Goal: Task Accomplishment & Management: Use online tool/utility

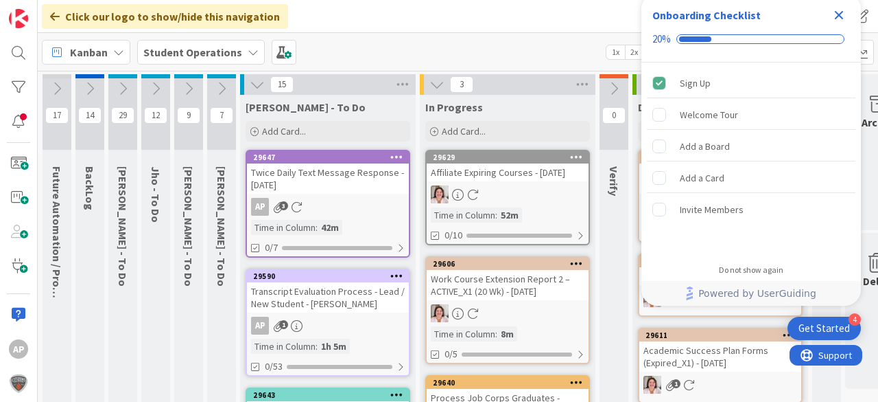
click at [843, 16] on icon "Close Checklist" at bounding box center [839, 15] width 16 height 16
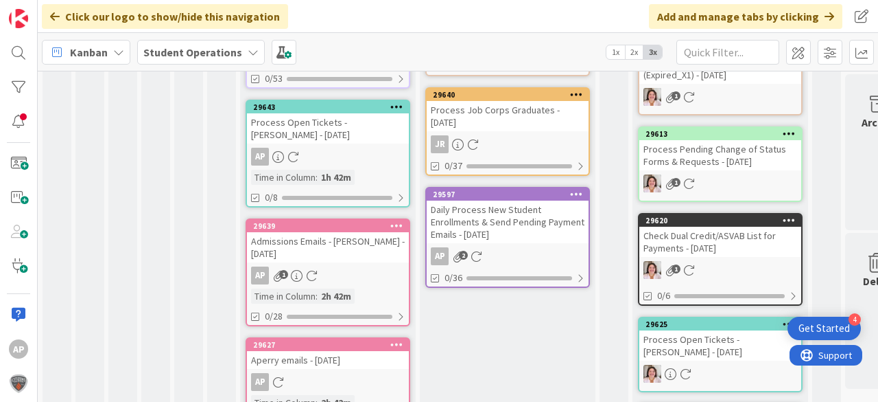
scroll to position [208, 0]
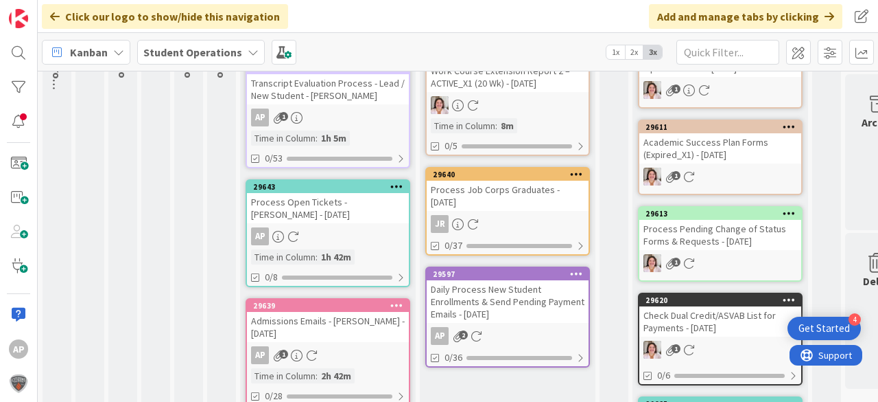
click at [528, 294] on div "Daily Process New Student Enrollments & Send Pending Payment Emails - [DATE]" at bounding box center [508, 301] width 162 height 43
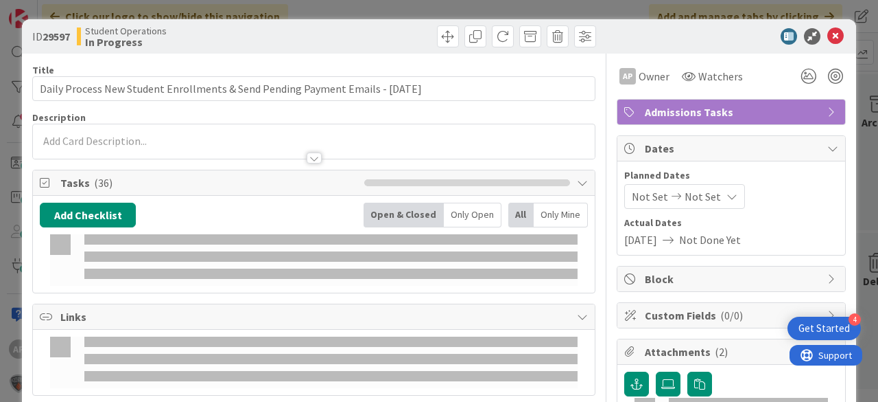
click at [831, 36] on icon at bounding box center [836, 36] width 16 height 16
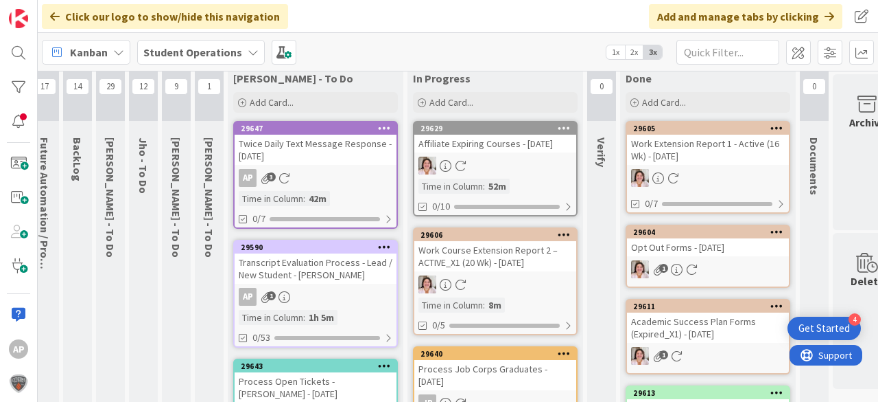
scroll to position [0, 12]
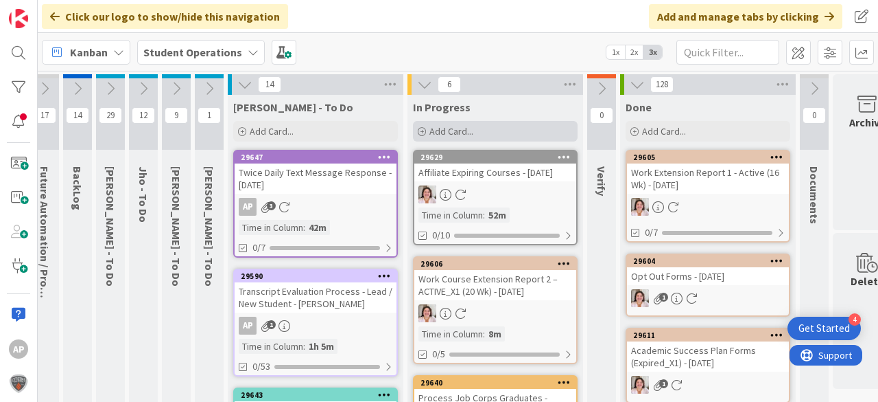
click at [457, 130] on span "Add Card..." at bounding box center [452, 131] width 44 height 12
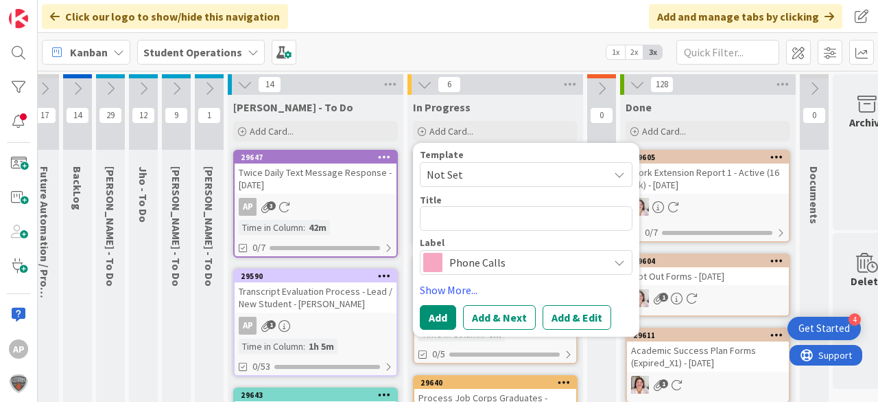
click at [486, 179] on span "Not Set" at bounding box center [513, 174] width 172 height 18
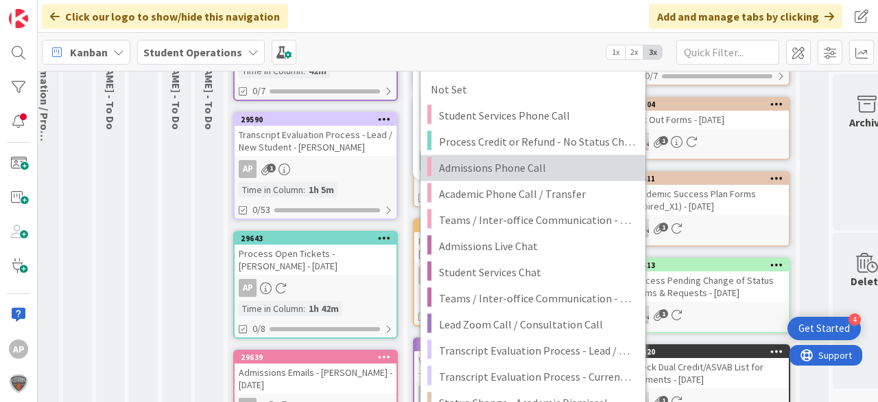
scroll to position [165, 12]
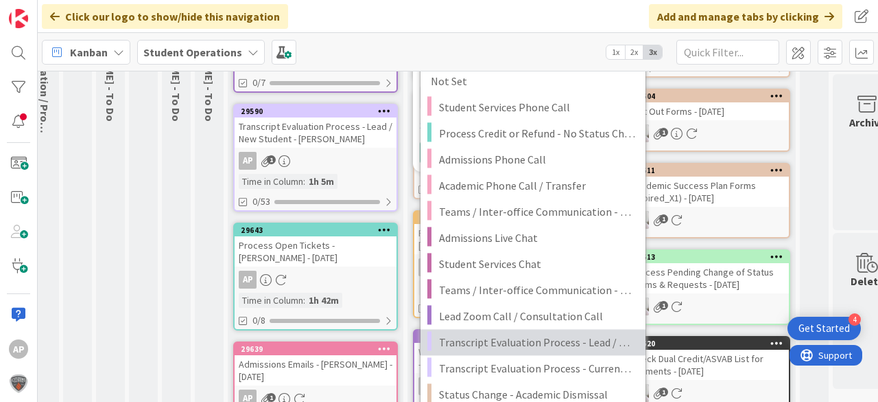
click at [582, 334] on span "Transcript Evaluation Process - Lead / New Student" at bounding box center [537, 342] width 196 height 18
type textarea "x"
type textarea "Transcript Evaluation Process - Lead / New Student"
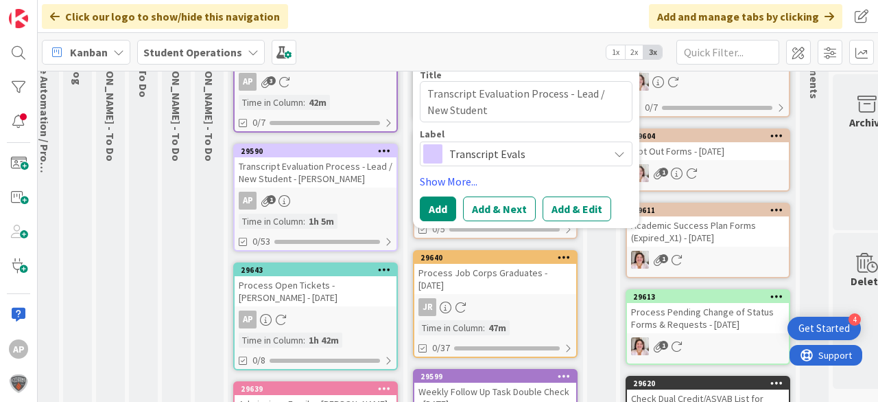
scroll to position [55, 12]
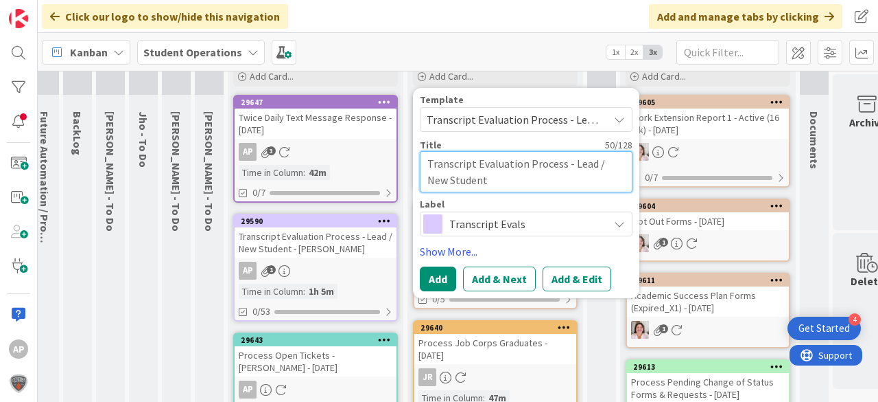
click at [526, 178] on textarea "Transcript Evaluation Process - Lead / New Student" at bounding box center [526, 171] width 213 height 41
type textarea "x"
type textarea "Transcript Evaluation Process - Lead / New Student"
type textarea "x"
type textarea "Transcript Evaluation Process - Lead / New Student -"
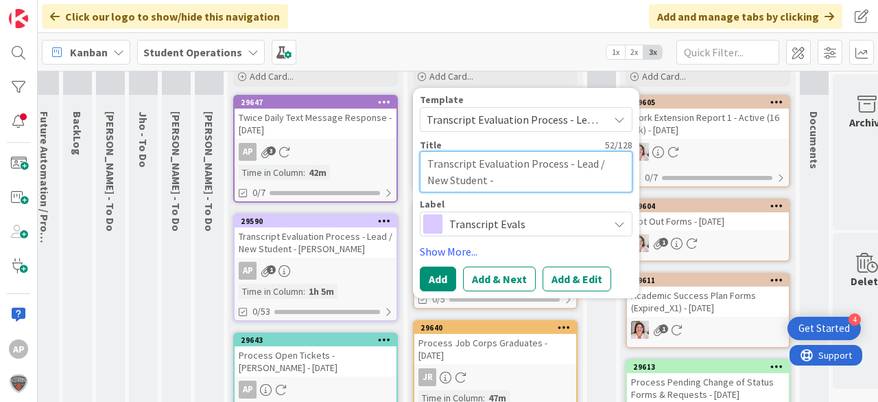
type textarea "x"
type textarea "Transcript Evaluation Process - Lead / New Student -"
type textarea "x"
type textarea "Transcript Evaluation Process - Lead / New Student - J"
type textarea "x"
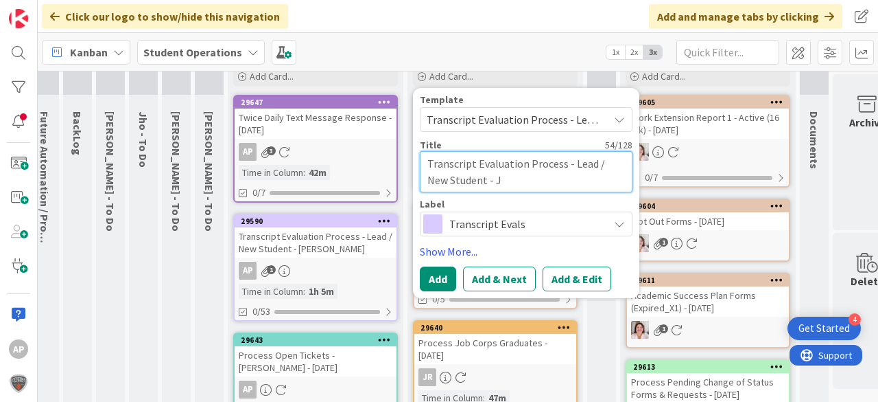
type textarea "Transcript Evaluation Process - Lead / New Student - Jh"
type textarea "x"
type textarea "Transcript Evaluation Process - Lead / New Student - [PERSON_NAME]"
type textarea "x"
type textarea "Transcript Evaluation Process - Lead / New Student - [PERSON_NAME]"
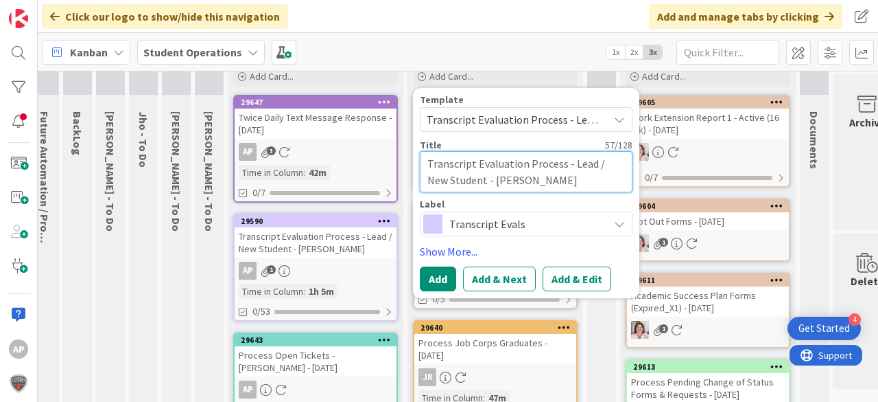
type textarea "x"
type textarea "Transcript Evaluation Process - Lead / New Student - Jhany"
type textarea "x"
type textarea "Transcript Evaluation Process - Lead / New Student - [PERSON_NAME]"
type textarea "x"
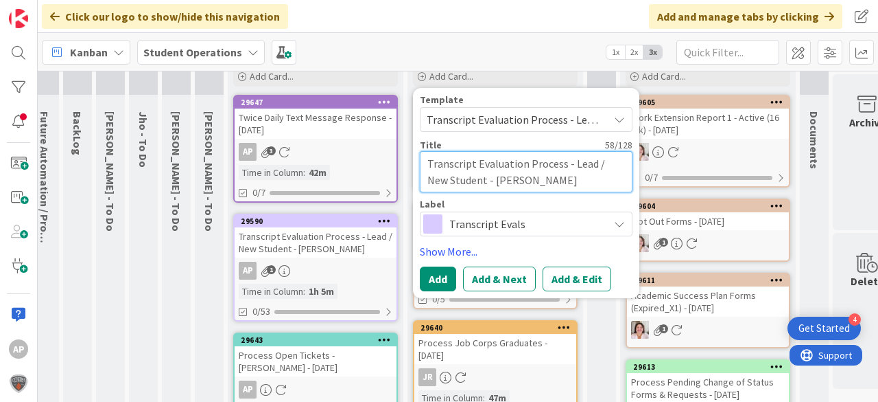
type textarea "Transcript Evaluation Process - Lead / New Student - [PERSON_NAME]"
type textarea "x"
type textarea "Transcript Evaluation Process - Lead / New Student - [PERSON_NAME]"
type textarea "x"
type textarea "Transcript Evaluation Process - Lead / New Student - [PERSON_NAME]"
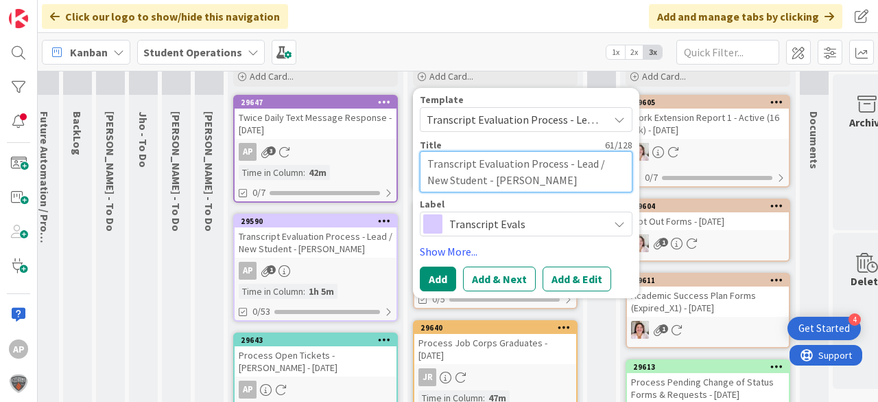
type textarea "x"
type textarea "Transcript Evaluation Process - Lead / New Student - [PERSON_NAME]"
type textarea "x"
type textarea "Transcript Evaluation Process - Lead / New Student - [PERSON_NAME]"
type textarea "x"
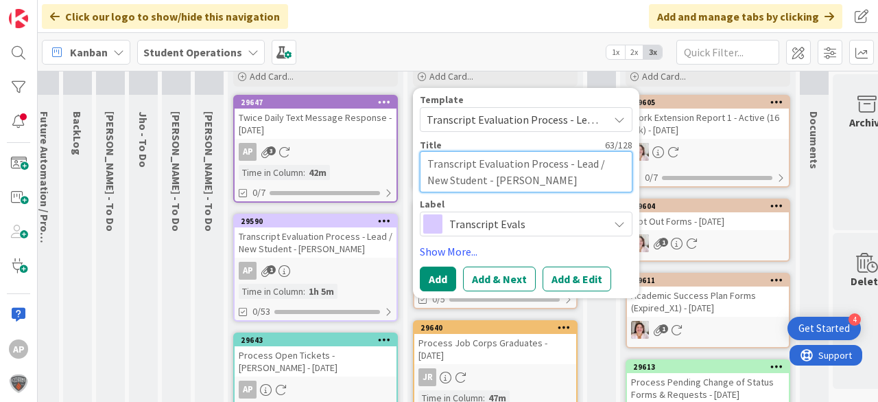
type textarea "Transcript Evaluation Process - Lead / New Student - [PERSON_NAME]"
type textarea "x"
type textarea "Transcript Evaluation Process - Lead / New Student - [PERSON_NAME]"
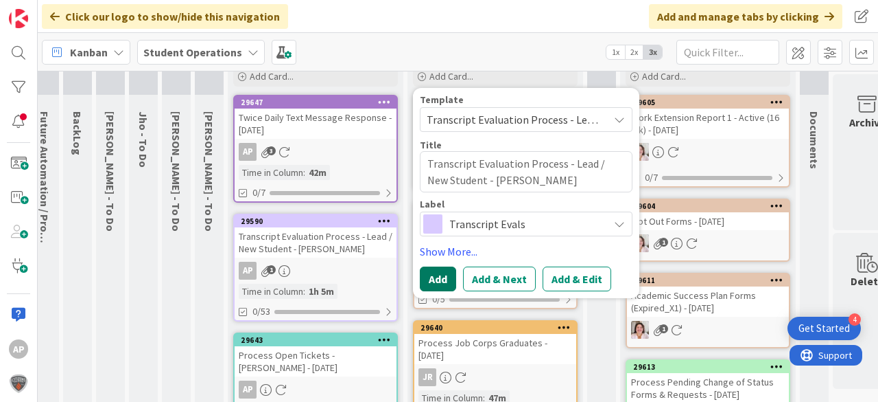
click at [438, 271] on button "Add" at bounding box center [438, 278] width 36 height 25
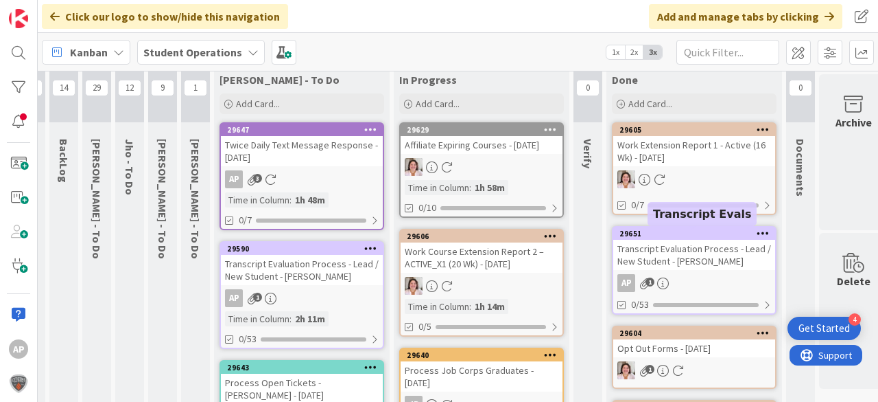
scroll to position [25, 30]
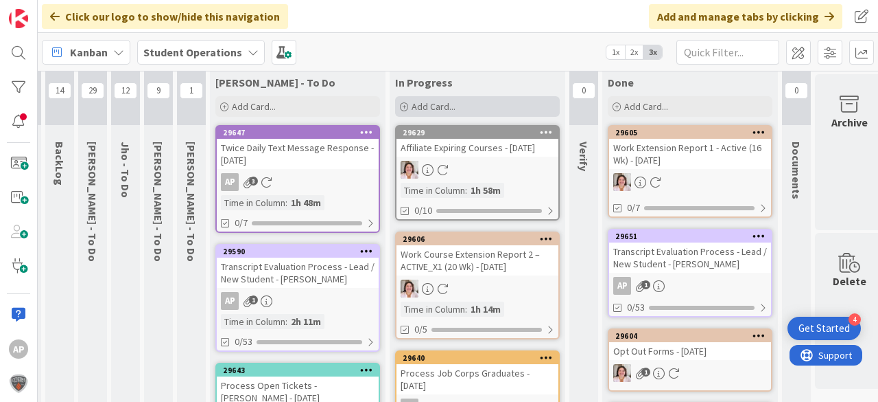
click at [428, 100] on span "Add Card..." at bounding box center [434, 106] width 44 height 12
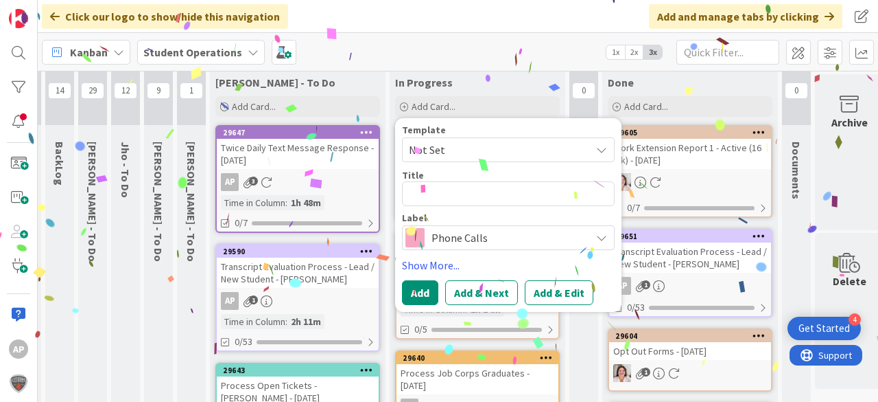
click at [450, 154] on span "Not Set" at bounding box center [495, 150] width 172 height 18
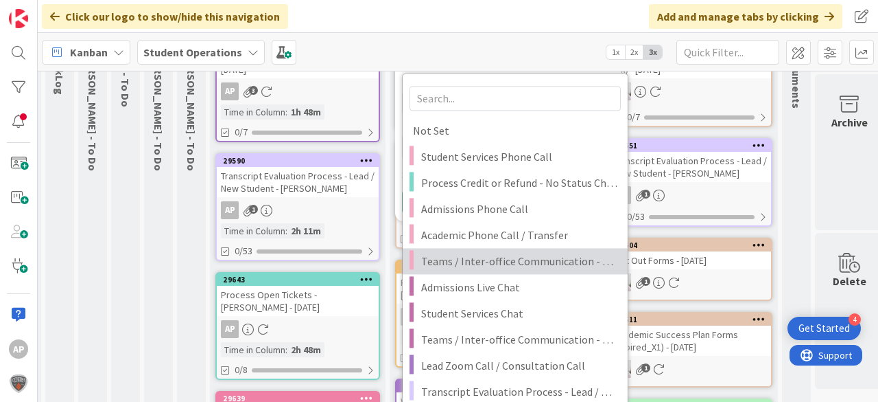
scroll to position [135, 30]
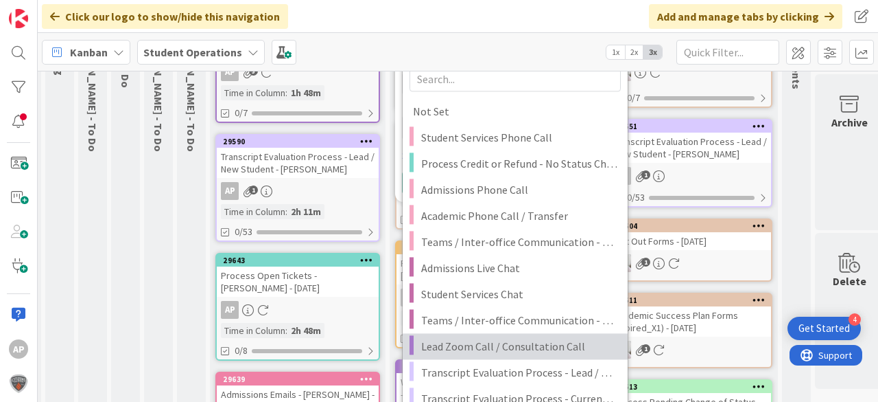
click at [559, 345] on span "Lead Zoom Call / Consultation Call" at bounding box center [519, 346] width 196 height 18
type textarea "x"
type textarea "Lead Zoom Call / Consultation Call"
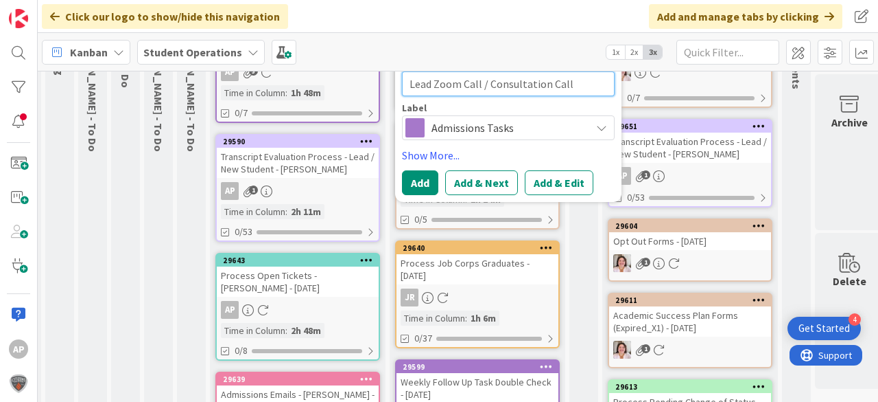
click at [502, 85] on textarea "Lead Zoom Call / Consultation Call" at bounding box center [508, 83] width 213 height 25
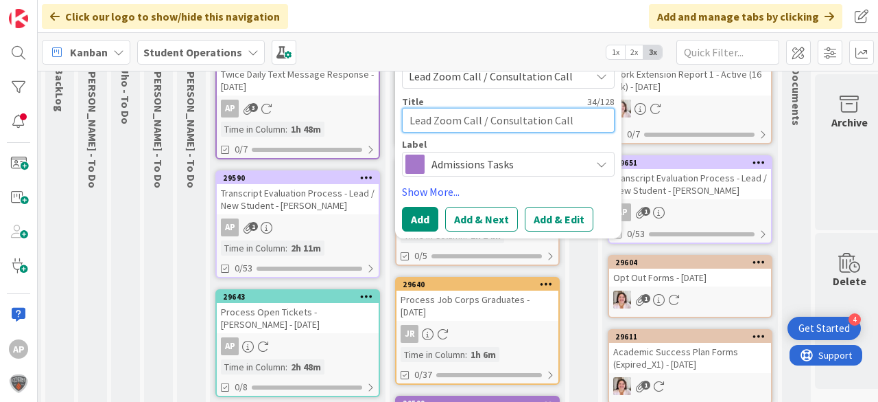
scroll to position [80, 30]
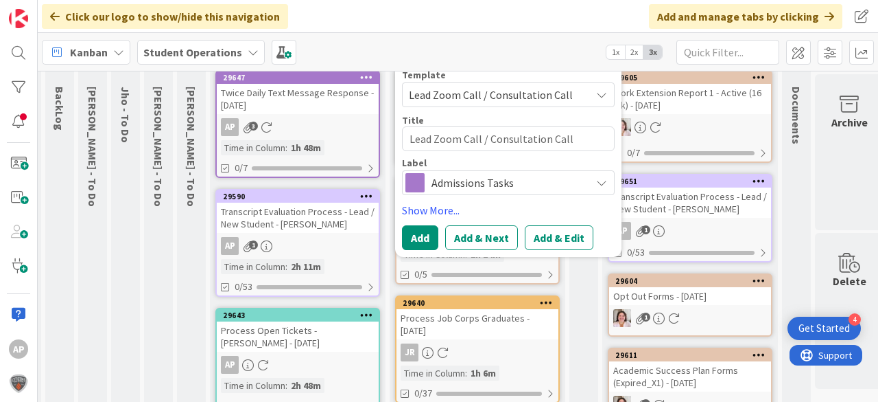
click at [524, 91] on span "Lead Zoom Call / Consultation Call" at bounding box center [495, 95] width 172 height 18
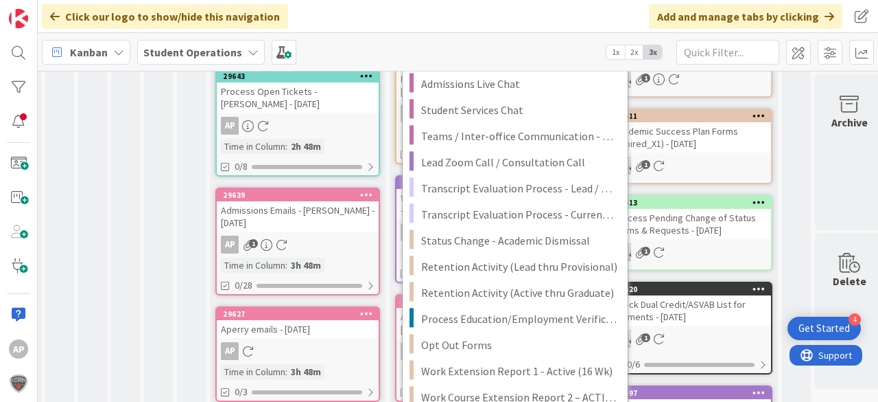
scroll to position [299, 30]
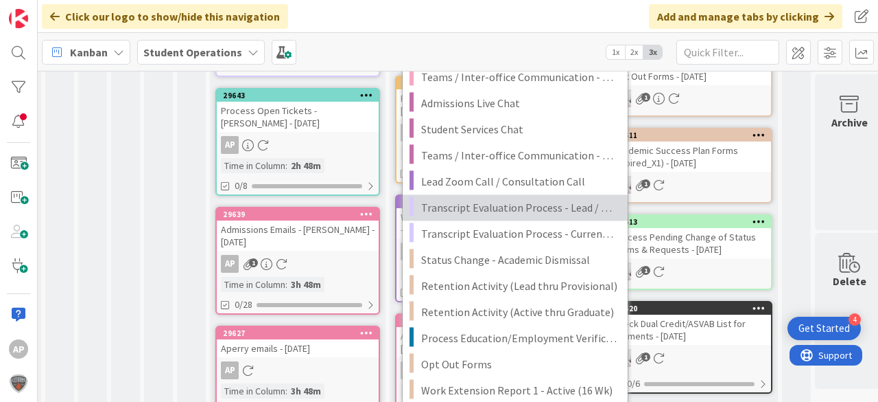
click at [561, 206] on span "Transcript Evaluation Process - Lead / New Student" at bounding box center [519, 207] width 196 height 18
type textarea "x"
type textarea "Transcript Evaluation Process - Lead / New Student"
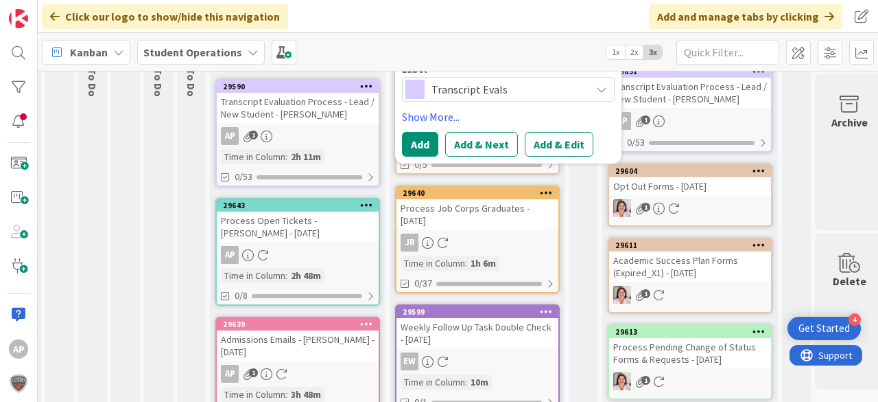
scroll to position [135, 30]
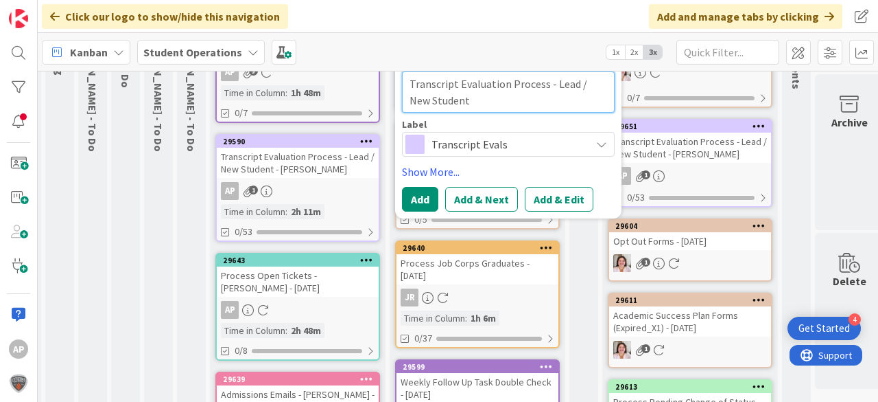
click at [526, 98] on textarea "Transcript Evaluation Process - Lead / New Student" at bounding box center [508, 91] width 213 height 41
type textarea "x"
type textarea "Transcript Evaluation Process - Lead / New Student"
type textarea "x"
type textarea "Transcript Evaluation Process - Lead / New Student -"
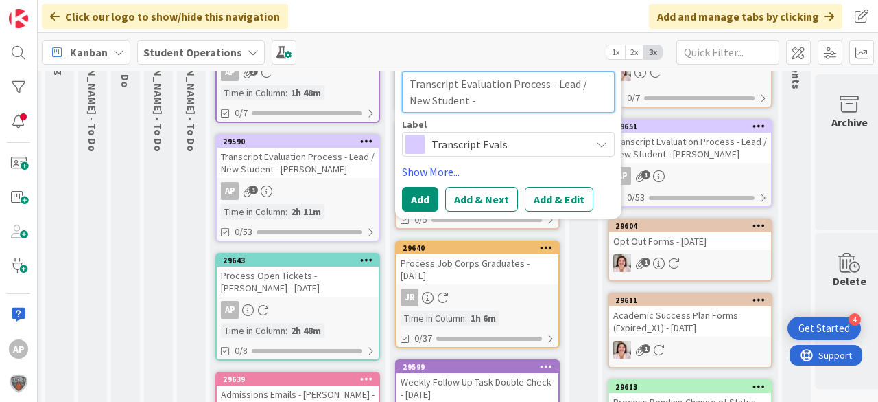
type textarea "x"
type textarea "Transcript Evaluation Process - Lead / New Student -"
type textarea "x"
type textarea "Transcript Evaluation Process - Lead / New Student - C"
type textarea "x"
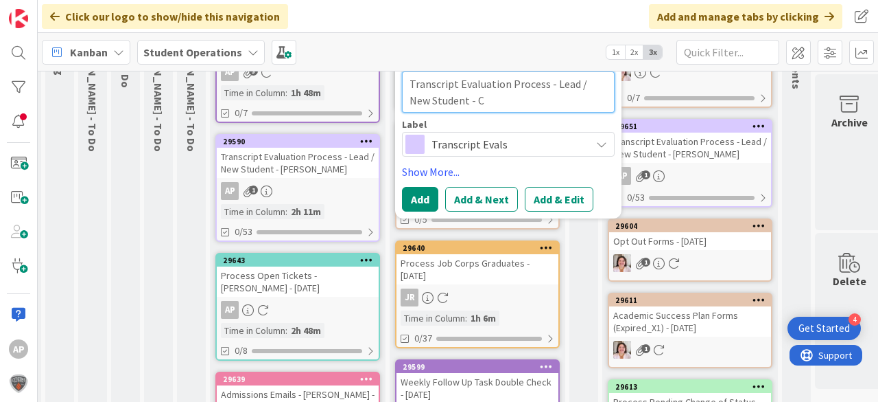
type textarea "Transcript Evaluation Process - Lead / New Student - Ch"
type textarea "x"
type textarea "Transcript Evaluation Process - Lead / New Student - Chr"
type textarea "x"
type textarea "Transcript Evaluation Process - Lead / New Student - Chri"
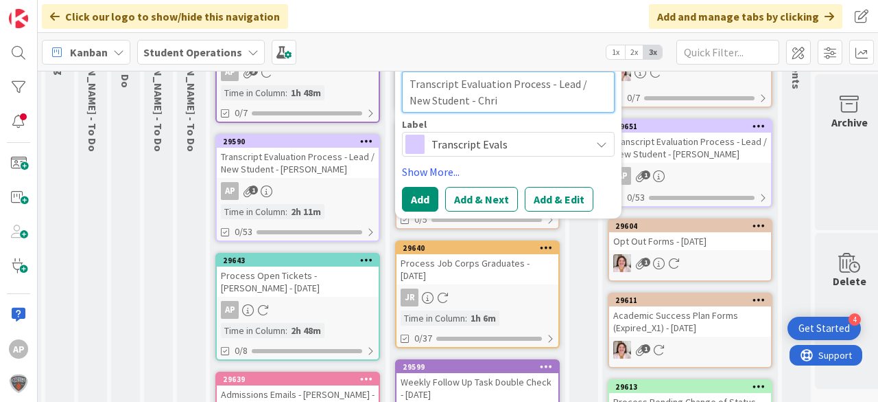
type textarea "x"
type textarea "Transcript Evaluation Process - Lead / New Student - [PERSON_NAME]"
type textarea "x"
type textarea "Transcript Evaluation Process - Lead / New Student - [PERSON_NAME]"
type textarea "x"
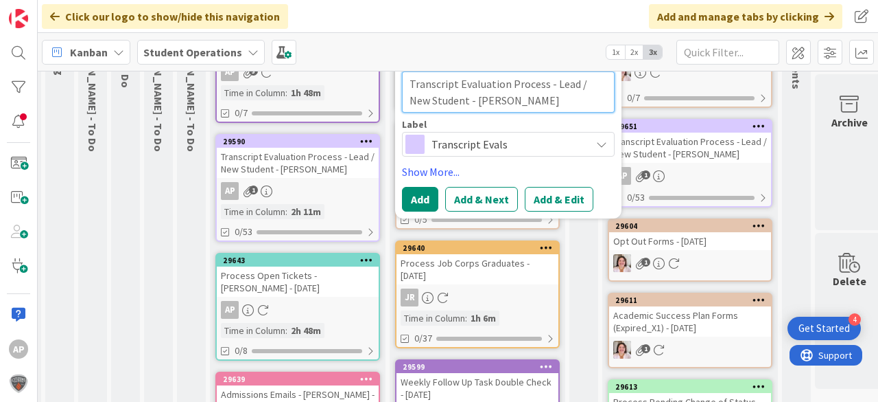
type textarea "Transcript Evaluation Process - Lead / New Student - [PERSON_NAME]"
type textarea "x"
type textarea "Transcript Evaluation Process - Lead / New Student - [PERSON_NAME]"
type textarea "x"
type textarea "Transcript Evaluation Process - Lead / New Student - [PERSON_NAME]"
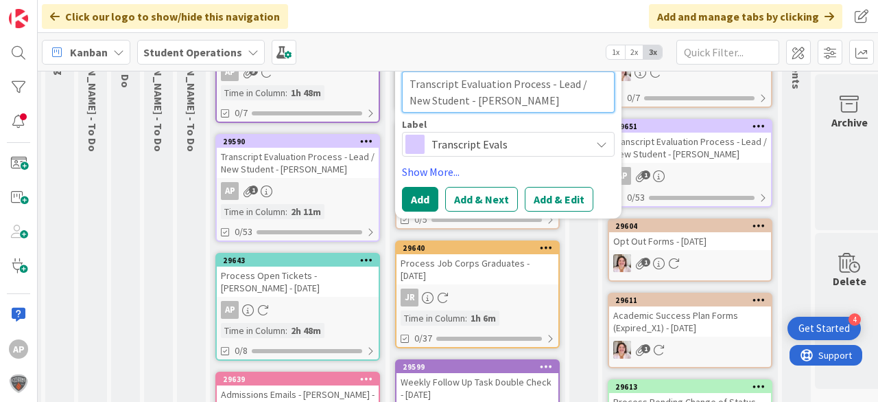
type textarea "x"
type textarea "Transcript Evaluation Process - Lead / New Student - [PERSON_NAME]"
type textarea "x"
type textarea "Transcript Evaluation Process - Lead / New Student - [PERSON_NAME]"
type textarea "x"
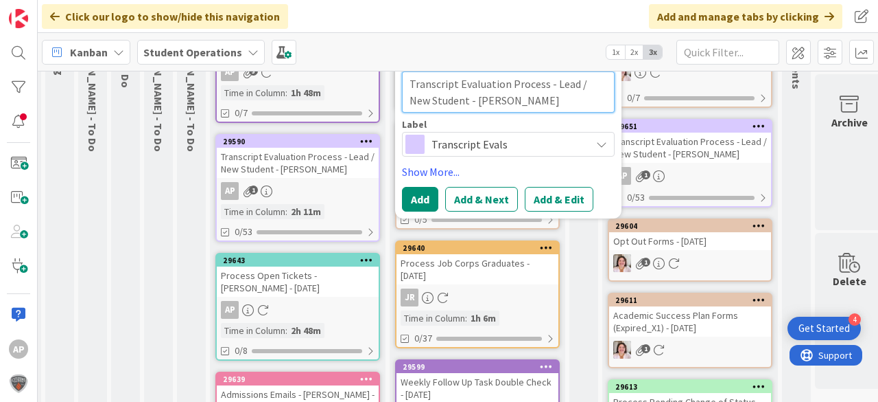
type textarea "Transcript Evaluation Process - Lead / New Student - [PERSON_NAME]"
drag, startPoint x: 504, startPoint y: 104, endPoint x: 564, endPoint y: 105, distance: 59.7
click at [564, 105] on textarea "Transcript Evaluation Process - Lead / New Student - [PERSON_NAME]" at bounding box center [508, 91] width 213 height 41
type textarea "x"
type textarea "Transcript Evaluation Process - Lead / New Student - [PERSON_NAME]"
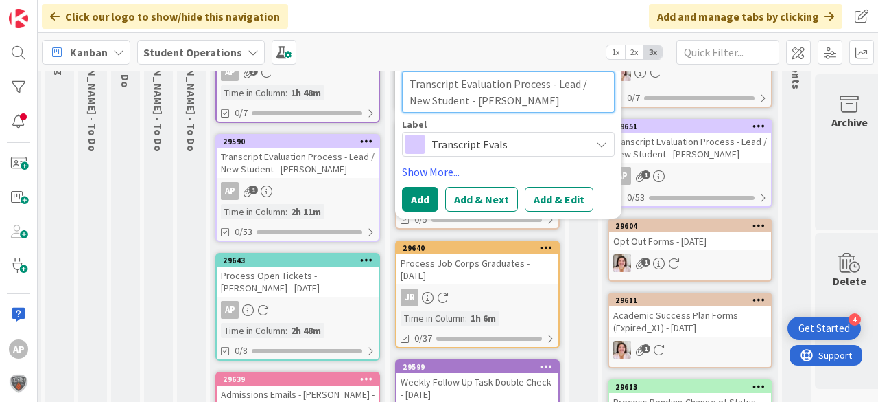
type textarea "x"
type textarea "Transcript Evaluation Process - Lead / New Student - [PERSON_NAME]"
click at [418, 189] on button "Add" at bounding box center [420, 199] width 36 height 25
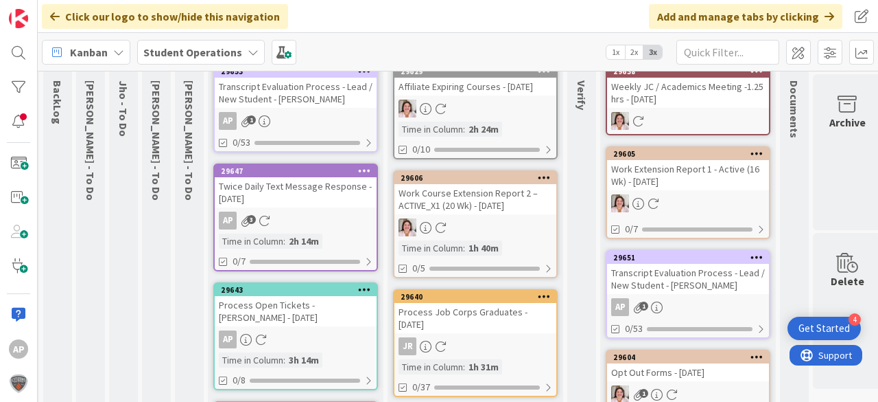
scroll to position [0, 32]
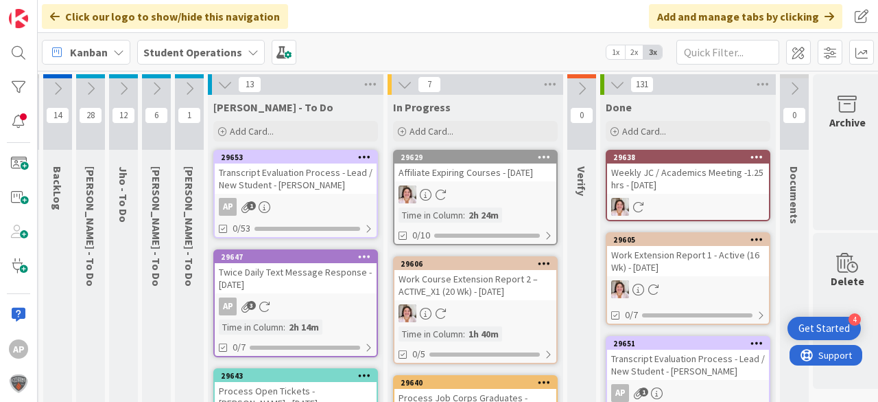
click at [154, 94] on icon at bounding box center [156, 88] width 15 height 15
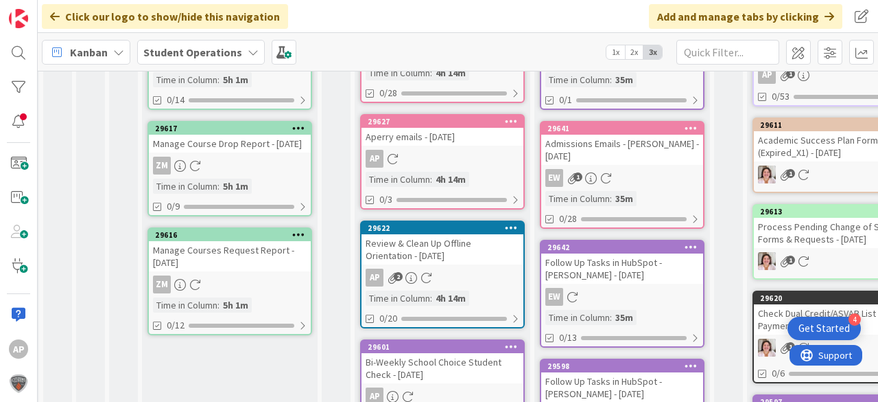
scroll to position [494, 32]
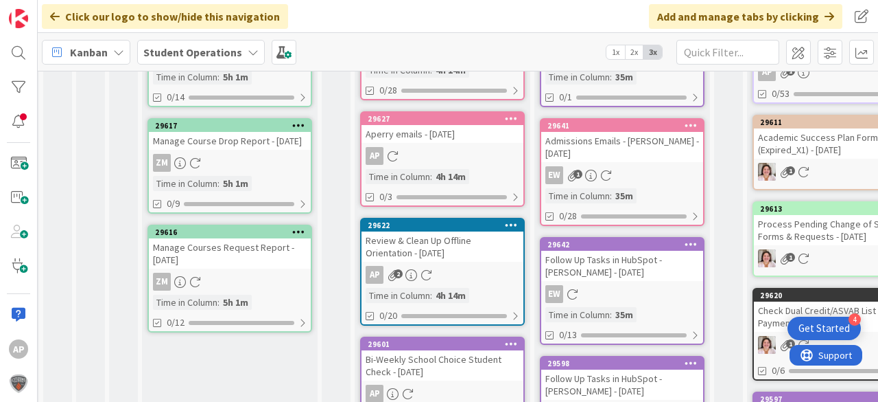
click at [242, 255] on div "Manage Courses Request Report - [DATE]" at bounding box center [230, 253] width 162 height 30
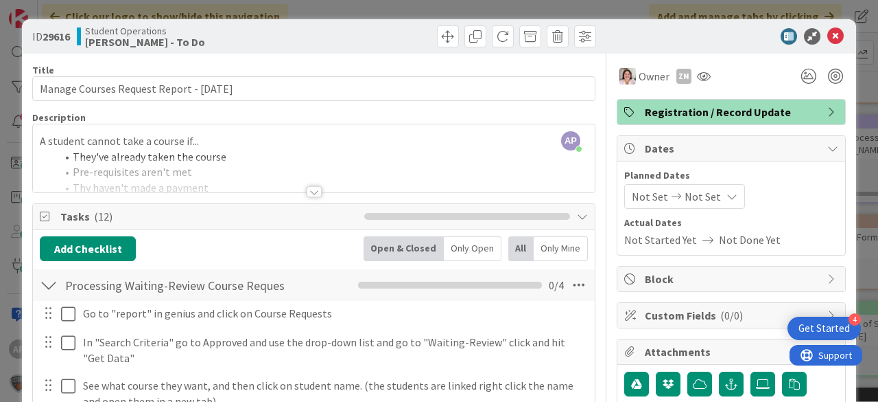
click at [312, 189] on div at bounding box center [314, 191] width 15 height 11
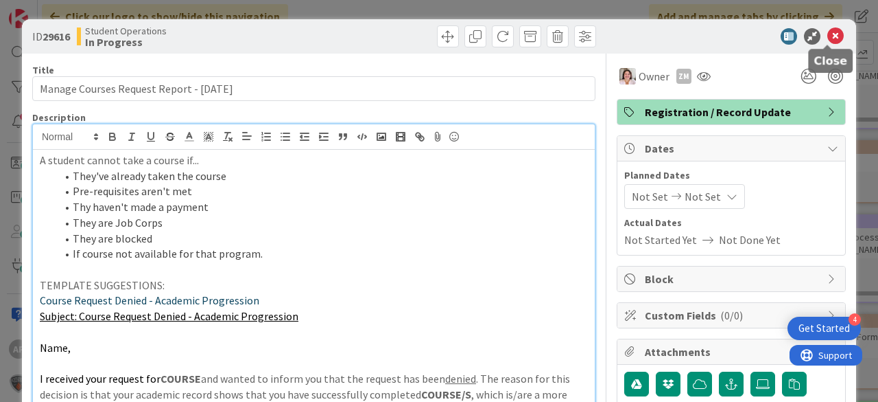
click at [826, 27] on div "ID 29616 Student Operations In Progress" at bounding box center [439, 36] width 835 height 34
click at [829, 36] on icon at bounding box center [836, 36] width 16 height 16
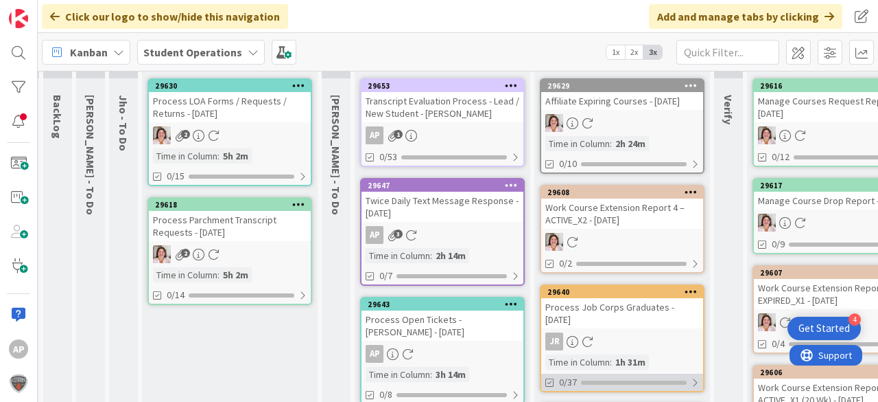
scroll to position [0, 32]
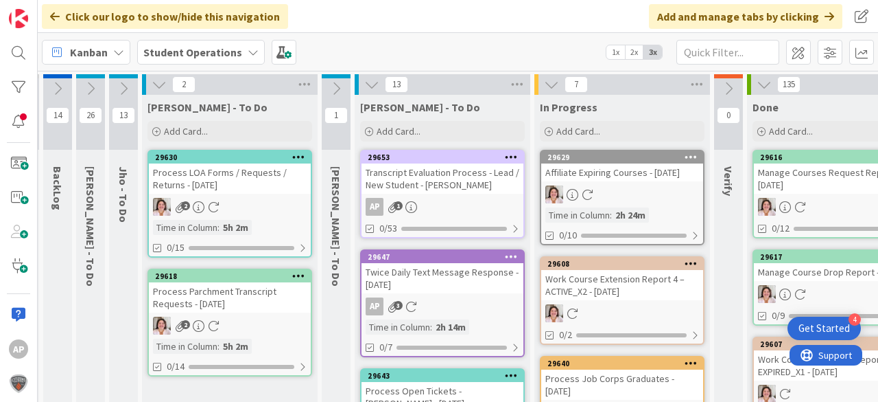
click at [159, 84] on icon at bounding box center [159, 84] width 15 height 15
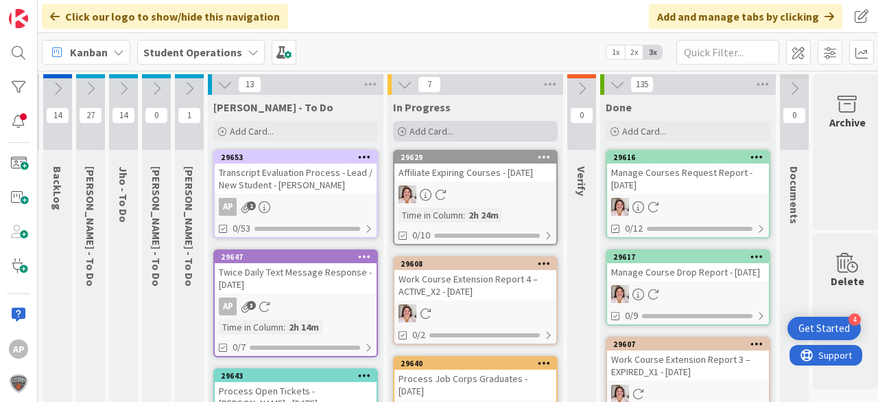
click at [427, 125] on span "Add Card..." at bounding box center [432, 131] width 44 height 12
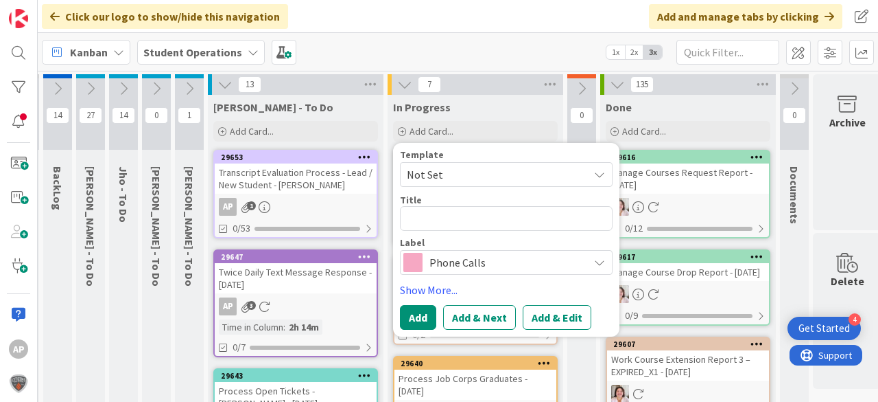
click at [456, 170] on span "Not Set" at bounding box center [493, 174] width 172 height 18
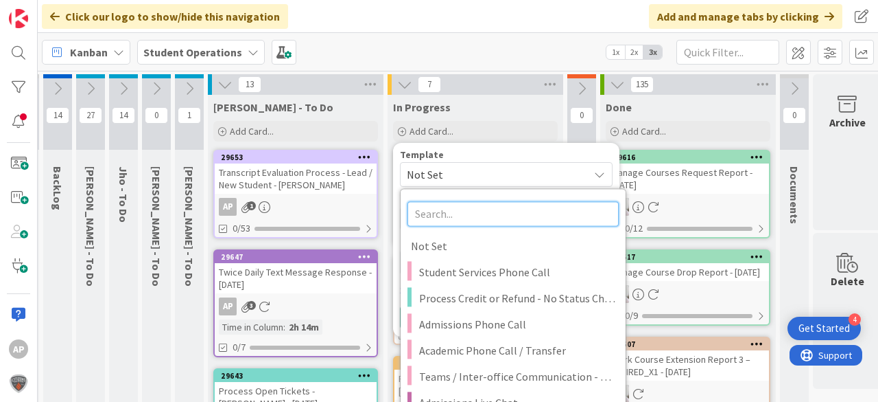
click at [473, 210] on input "text" at bounding box center [513, 213] width 211 height 25
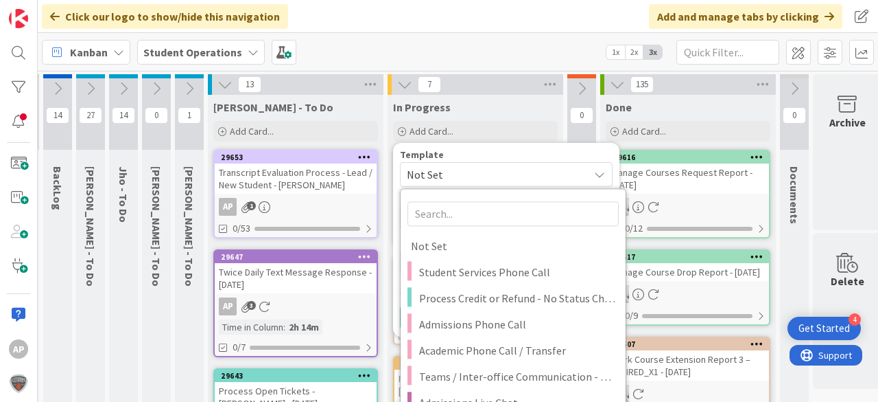
click at [509, 154] on div "Template" at bounding box center [506, 155] width 213 height 10
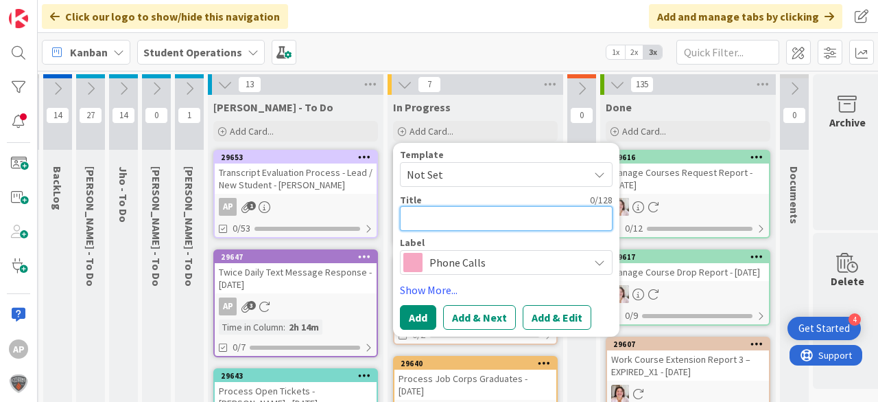
click at [462, 228] on textarea at bounding box center [506, 218] width 213 height 25
type textarea "x"
type textarea "M"
type textarea "x"
type textarea "Ma"
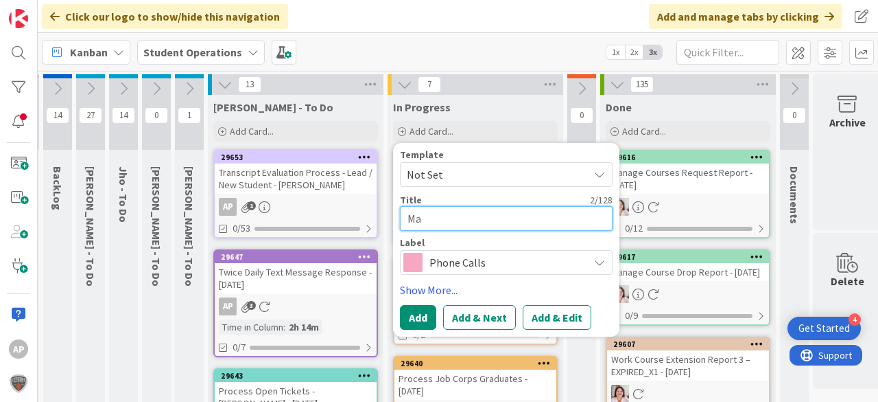
type textarea "x"
type textarea "Mai"
type textarea "x"
type textarea "Mail"
type textarea "x"
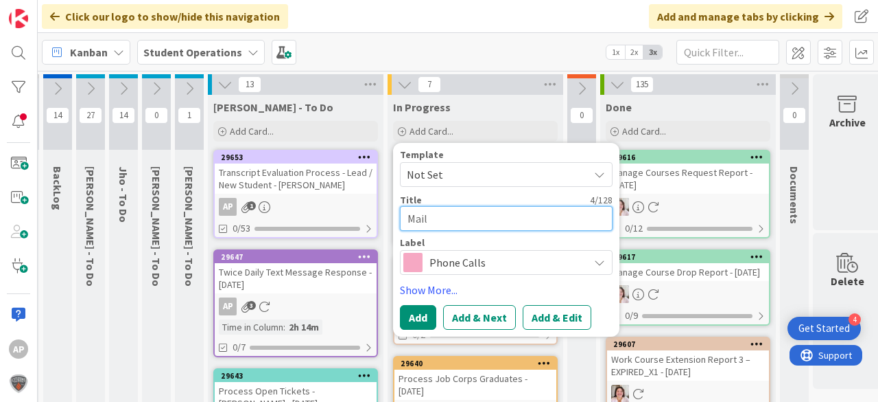
type textarea "Mail"
type textarea "x"
type textarea "Mail O"
type textarea "x"
type textarea "Mail Of"
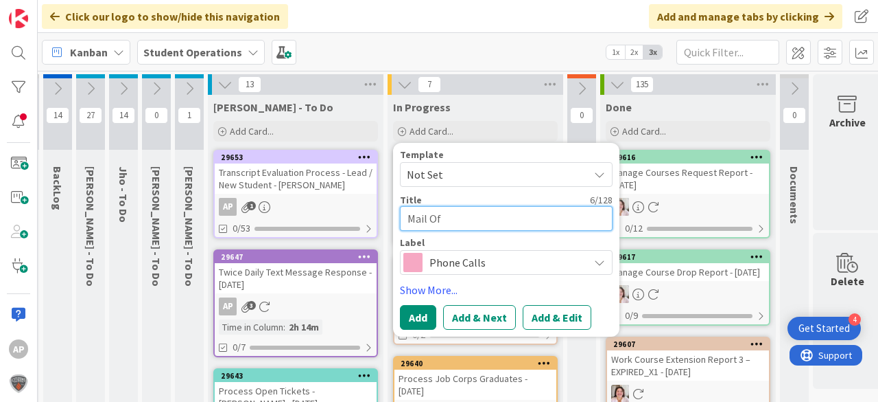
type textarea "x"
type textarea "Mail Off"
type textarea "x"
type textarea "Mail Offl"
type textarea "x"
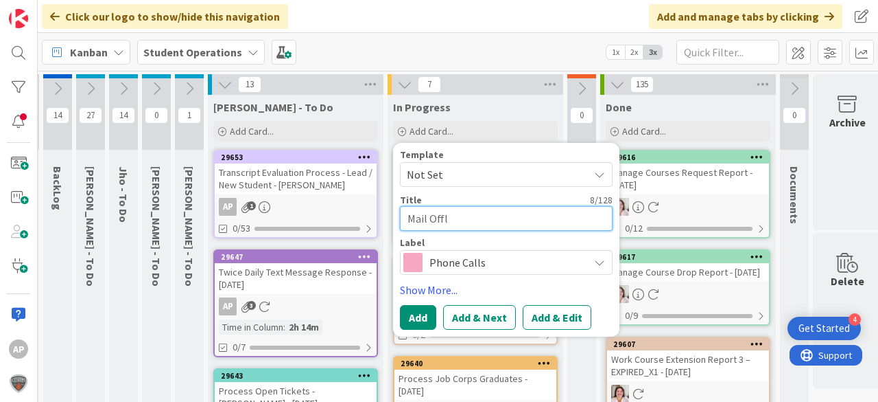
type textarea "Mail Offli"
type textarea "x"
type textarea "Mail Offlin"
type textarea "x"
type textarea "Mail Offline"
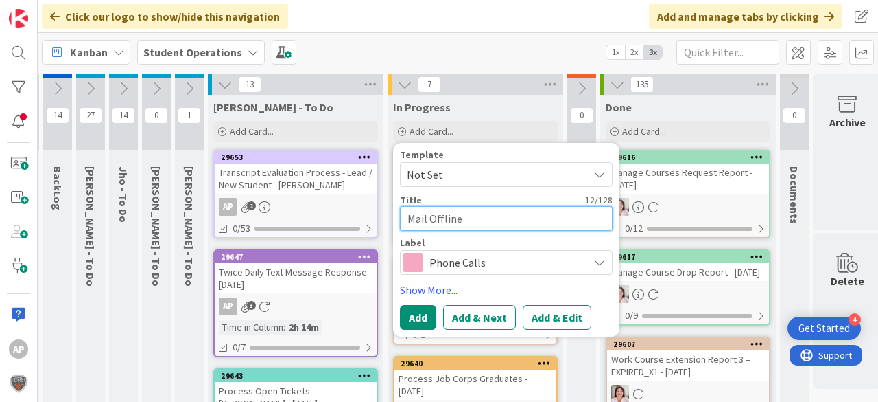
type textarea "x"
type textarea "Mail Offline"
type textarea "x"
type textarea "Mail Offline E"
type textarea "x"
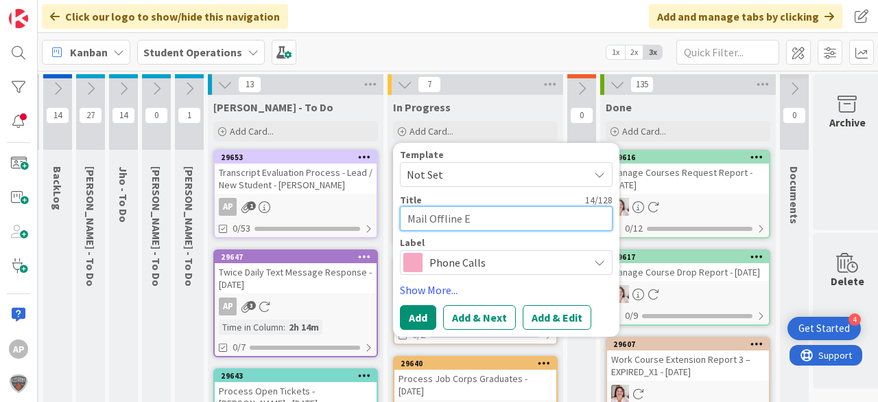
type textarea "Mail Offline En"
type textarea "x"
type textarea "Mail Offline Enr"
type textarea "x"
type textarea "Mail Offline Enro"
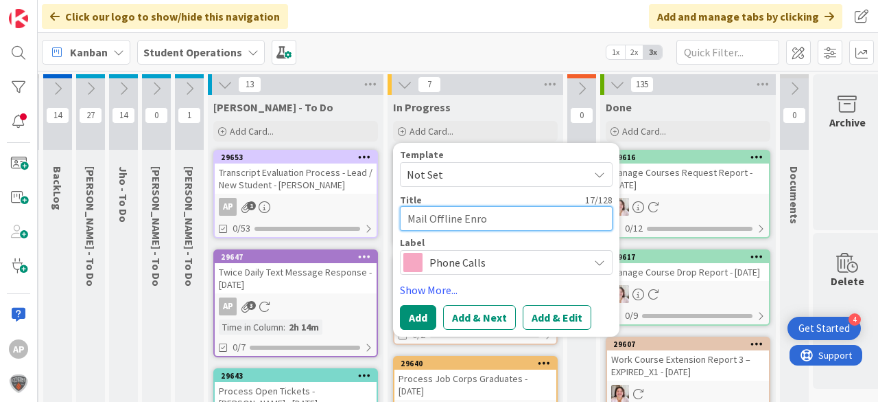
type textarea "x"
type textarea "Mail Offline Enrol"
type textarea "x"
type textarea "Mail Offline Enroll"
type textarea "x"
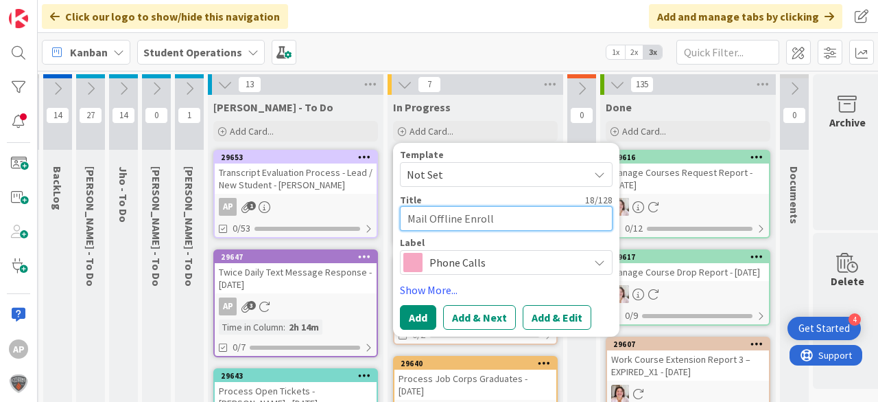
type textarea "Mail Offline Enrollm"
type textarea "x"
type textarea "Mail Offline Enrollme"
type textarea "x"
type textarea "Mail Offline Enrollmen"
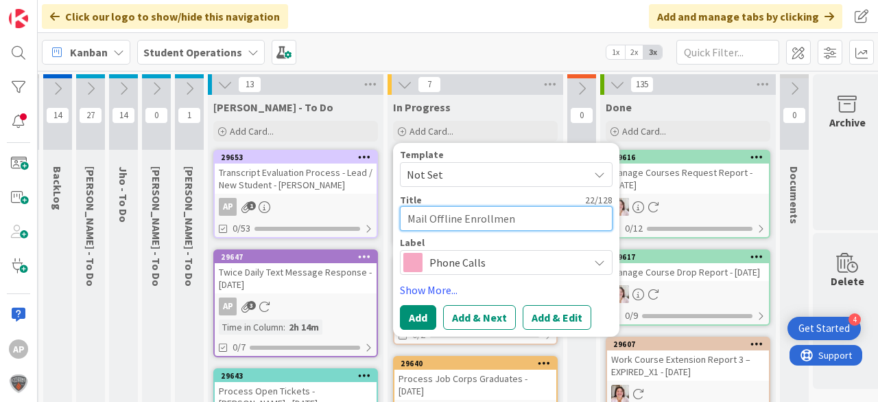
type textarea "x"
type textarea "Mail Offline Enrollment"
type textarea "x"
type textarea "Mail Offline Enrollment"
click at [469, 256] on span "Phone Calls" at bounding box center [506, 262] width 152 height 19
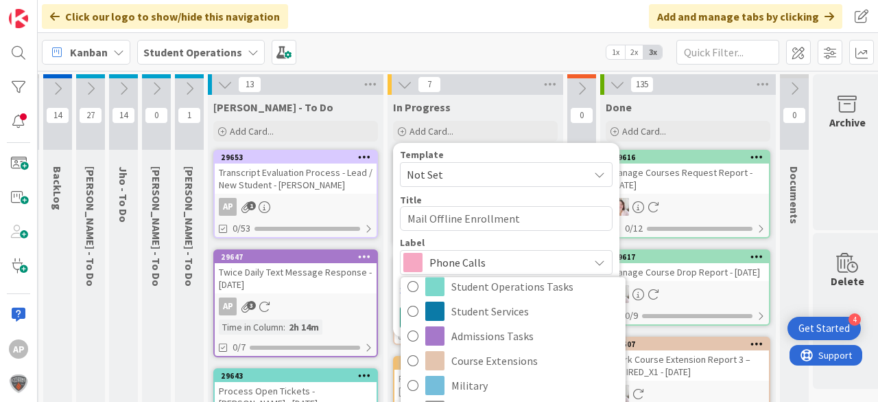
scroll to position [275, 0]
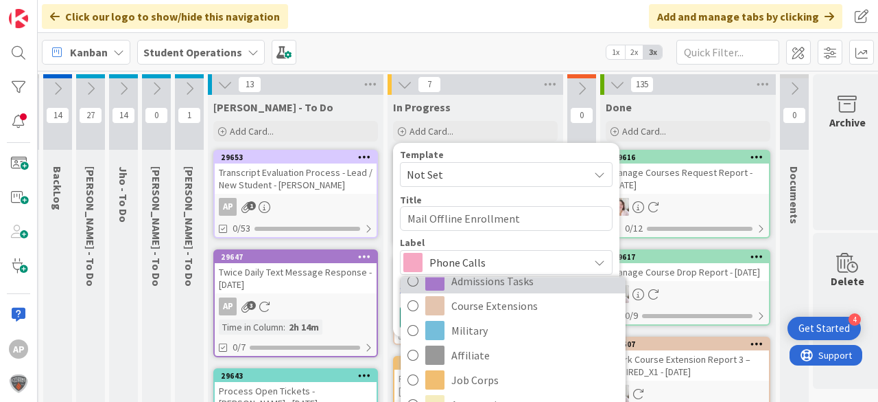
click at [546, 281] on span "Admissions Tasks" at bounding box center [535, 280] width 167 height 21
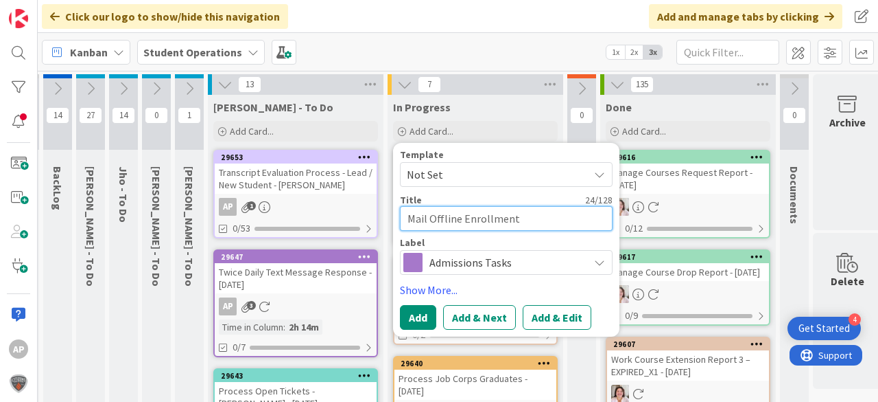
click at [534, 222] on textarea "Mail Offline Enrollment" at bounding box center [506, 218] width 213 height 25
type textarea "x"
type textarea "Mail Offline Enrollment -"
type textarea "x"
type textarea "Mail Offline Enrollment -"
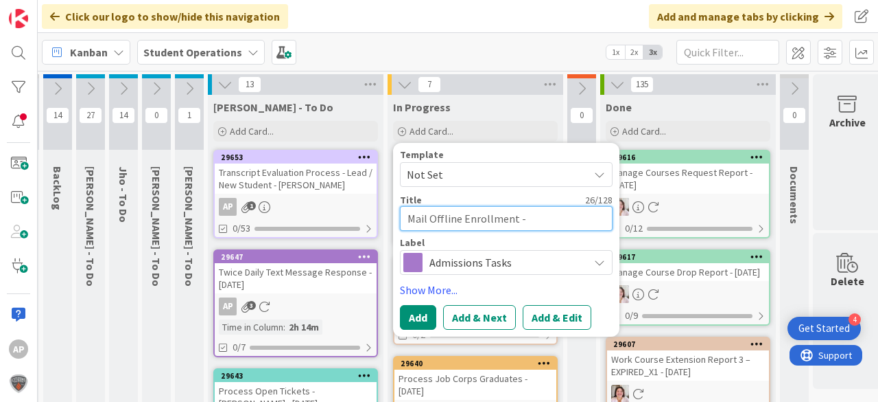
type textarea "x"
type textarea "Mail Offline Enrollment - S"
type textarea "x"
type textarea "Mail Offline Enrollment - Sh"
type textarea "x"
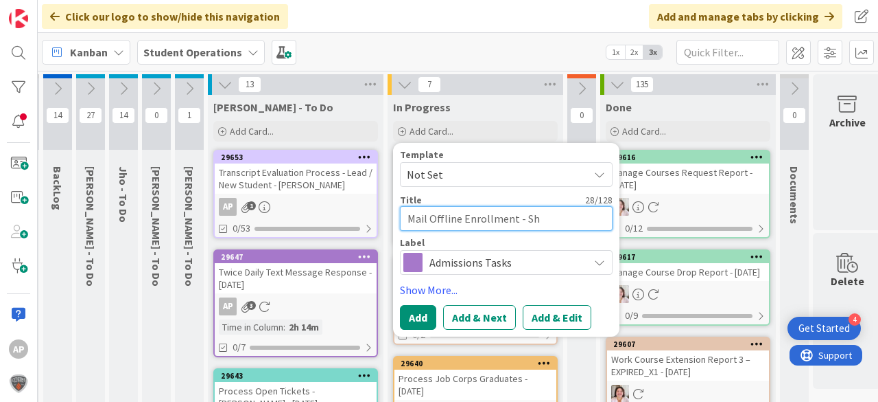
type textarea "Mail Offline Enrollment - She"
type textarea "x"
type textarea "Mail Offline Enrollment - Shel"
type textarea "x"
type textarea "Mail Offline Enrollment - Shell"
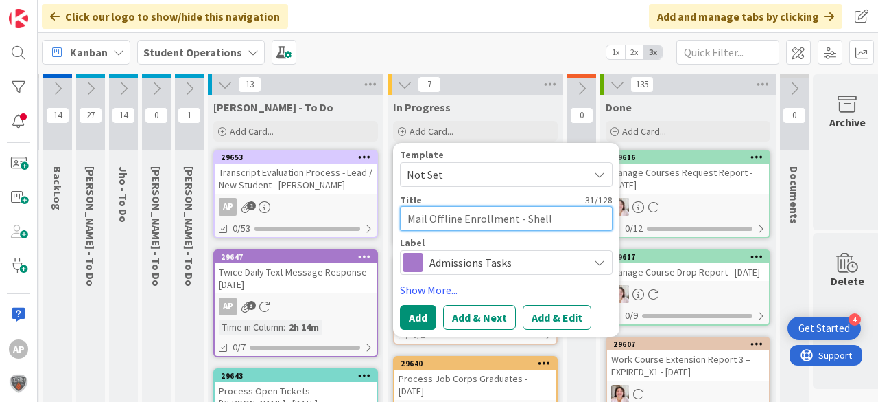
type textarea "x"
type textarea "Mail Offline Enrollment - [PERSON_NAME]"
type textarea "x"
type textarea "Mail Offline Enrollment - [PERSON_NAME]"
type textarea "x"
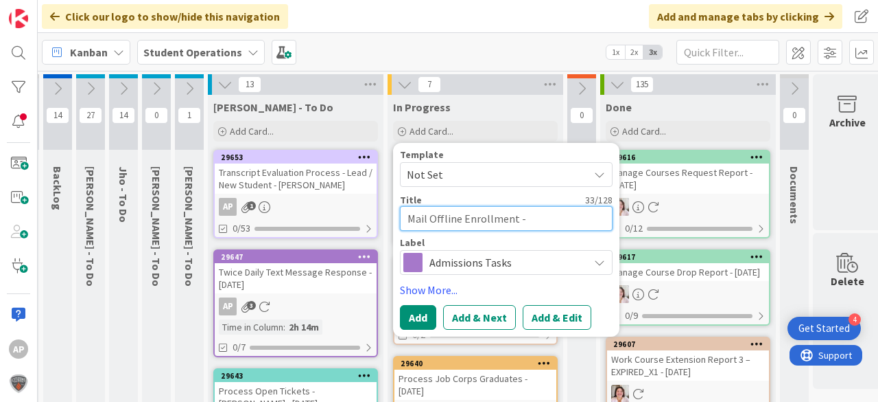
type textarea "Mail Offline Enrollment - [PERSON_NAME]"
type textarea "x"
type textarea "Mail Offline Enrollment - [PERSON_NAME]"
type textarea "x"
type textarea "Mail Offline Enrollment - [PERSON_NAME] To"
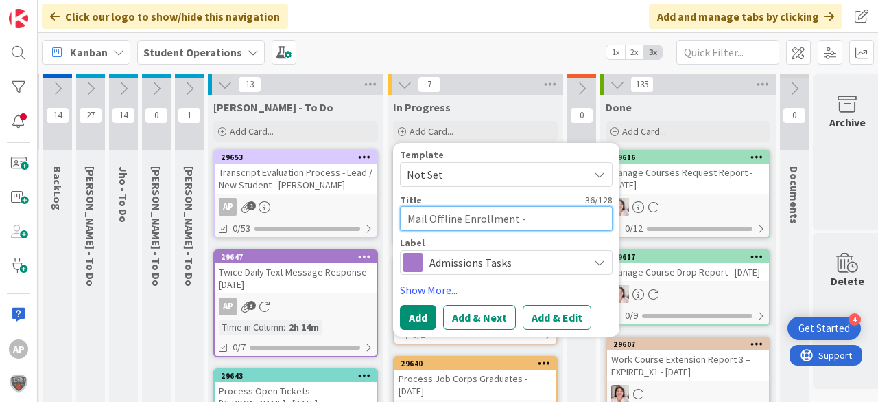
type textarea "x"
type textarea "Mail Offline Enrollment - [PERSON_NAME]"
type textarea "x"
type textarea "Mail Offline Enrollment - [PERSON_NAME]"
type textarea "x"
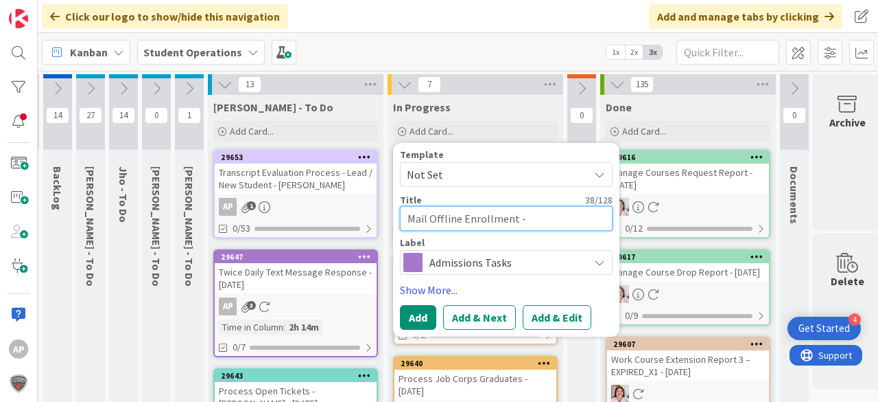
type textarea "Mail Offline Enrollment - [PERSON_NAME]"
type textarea "x"
type textarea "Mail Offline Enrollment - [PERSON_NAME]"
type textarea "x"
type textarea "Mail Offline Enrollment - [PERSON_NAME]"
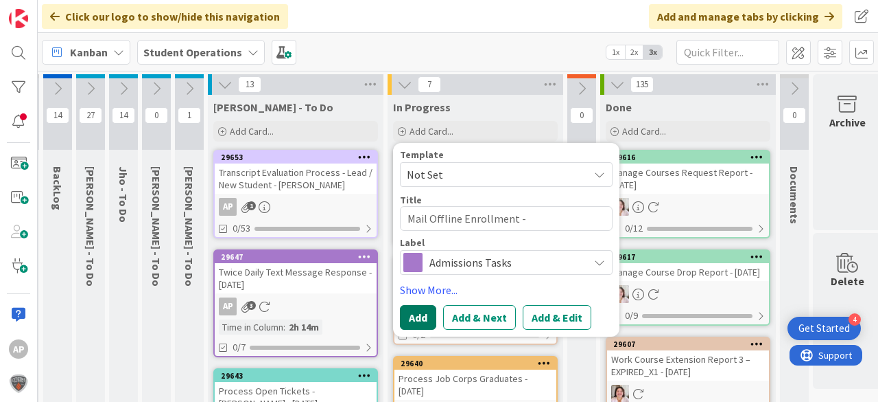
click at [425, 314] on button "Add" at bounding box center [418, 317] width 36 height 25
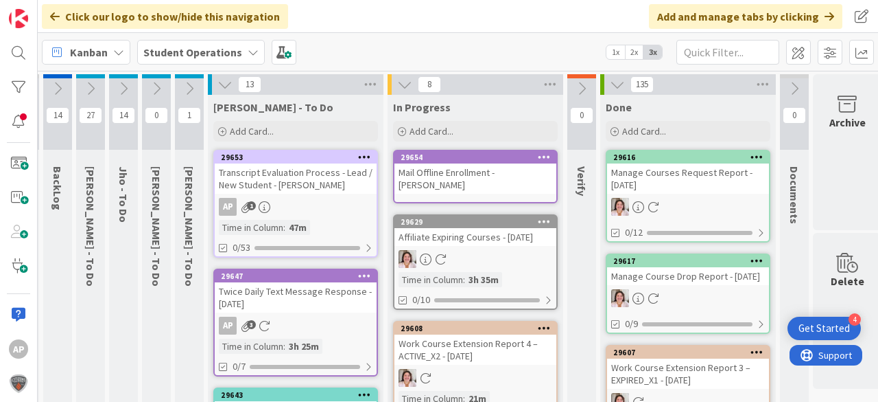
click at [444, 187] on div "Mail Offline Enrollment - [PERSON_NAME]" at bounding box center [476, 178] width 162 height 30
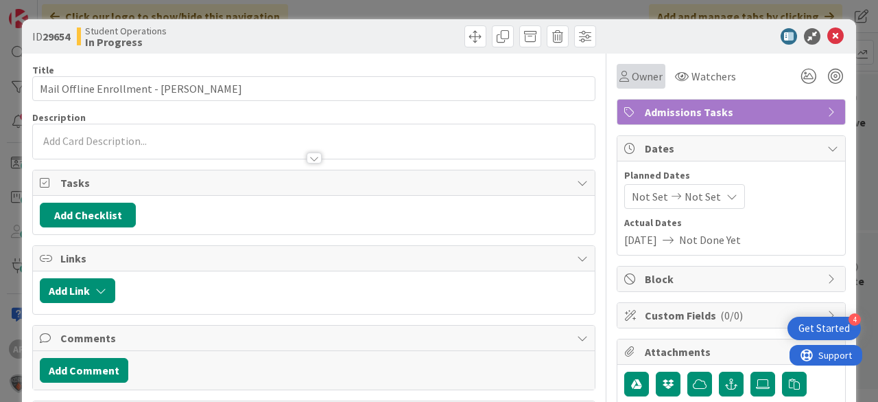
click at [638, 80] on span "Owner" at bounding box center [647, 76] width 31 height 16
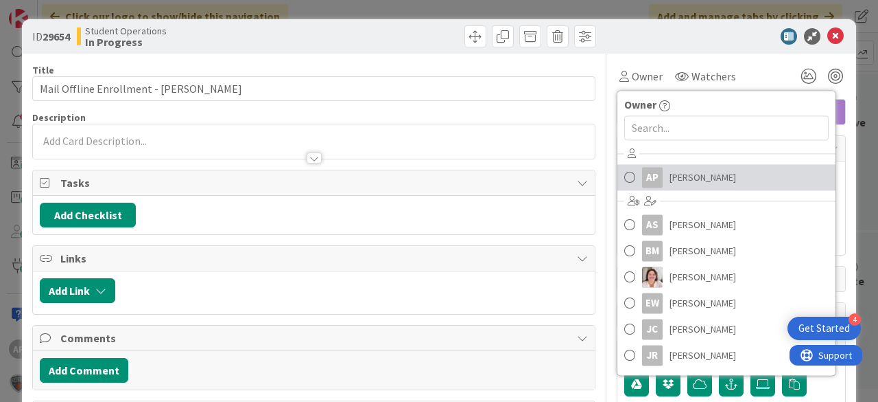
click at [703, 173] on span "[PERSON_NAME]" at bounding box center [703, 177] width 67 height 21
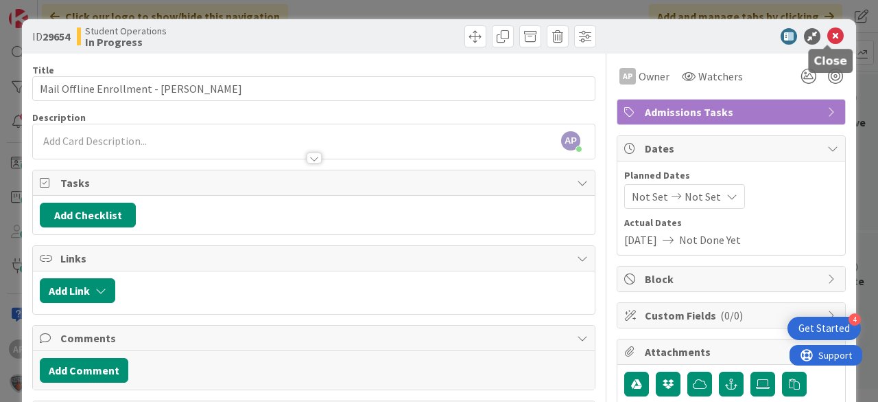
click at [829, 40] on icon at bounding box center [836, 36] width 16 height 16
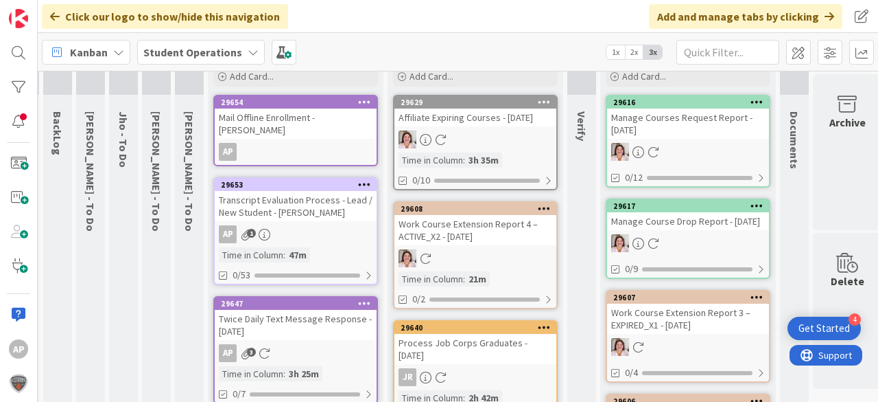
scroll to position [0, 32]
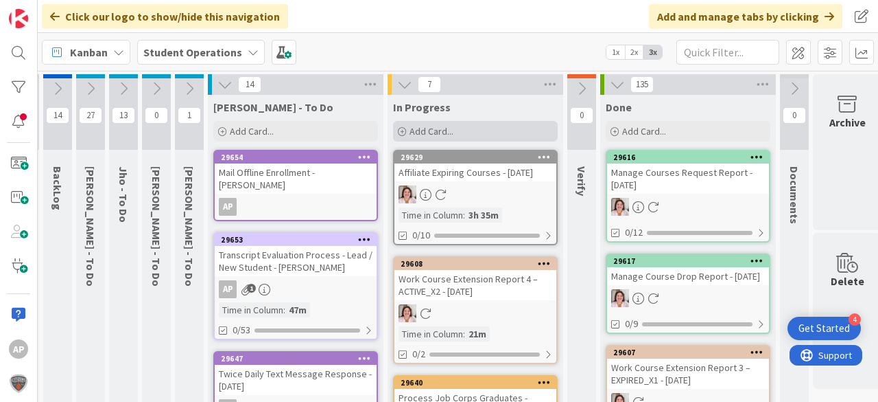
click at [494, 127] on div "Add Card..." at bounding box center [475, 131] width 165 height 21
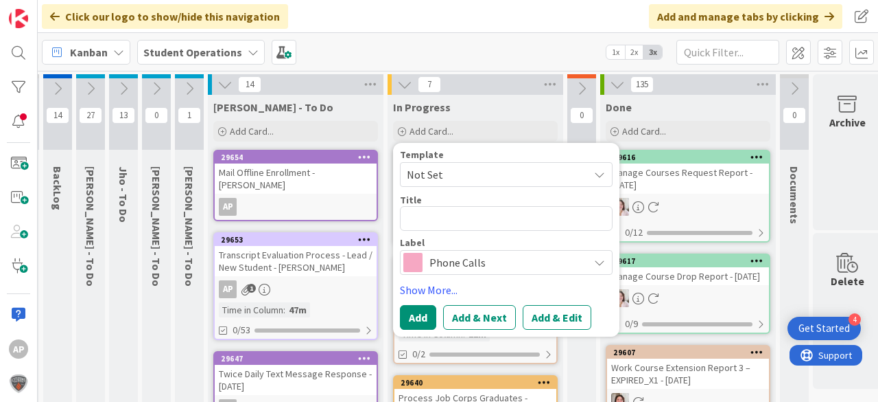
click at [494, 174] on span "Not Set" at bounding box center [493, 174] width 172 height 18
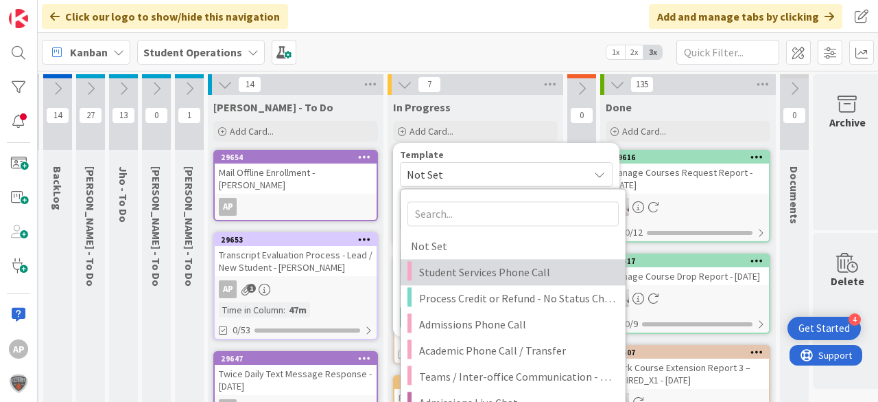
click at [513, 281] on link "Student Services Phone Call" at bounding box center [513, 272] width 225 height 26
type textarea "x"
type textarea "Student Services Phone Call"
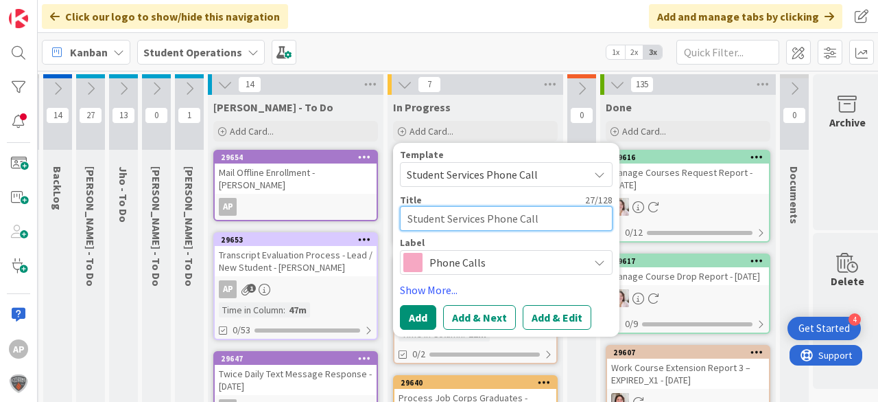
click at [582, 223] on textarea "Student Services Phone Call" at bounding box center [506, 218] width 213 height 25
type textarea "x"
type textarea "Student Services Phone Call"
type textarea "x"
type textarea "Student Services Phone Call -"
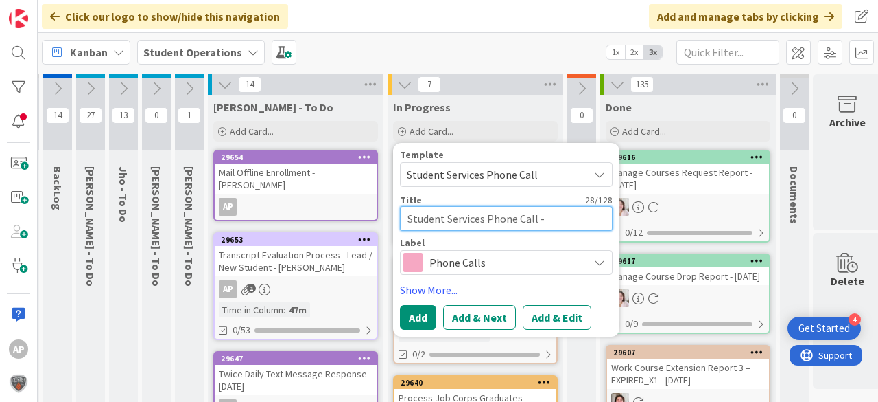
type textarea "x"
type textarea "Student Services Phone Call -"
type textarea "x"
type textarea "Student Services Phone Call - A"
type textarea "x"
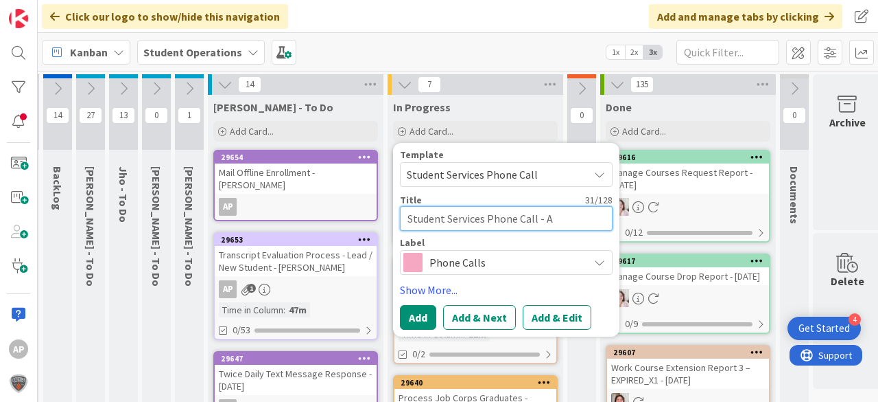
type textarea "Student Services Phone Call - Am"
type textarea "x"
type textarea "Student Services Phone Call - Ama"
type textarea "x"
type textarea "Student Services Phone Call - Amar"
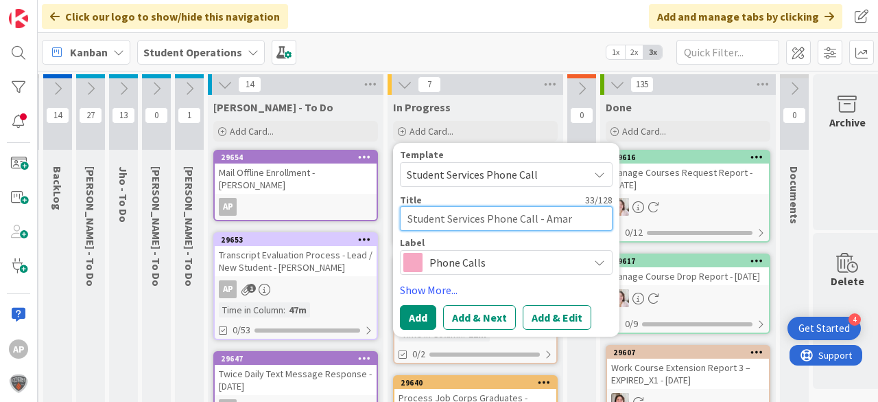
type textarea "x"
type textarea "Student Services Phone Call - Amari"
type textarea "x"
type textarea "Student Services Phone Call - Amari L"
type textarea "x"
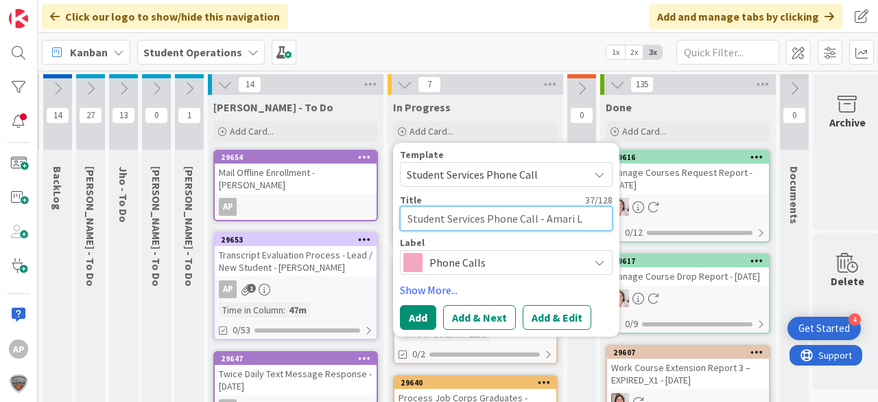
type textarea "Student Services Phone Call - Amari La"
type textarea "x"
type textarea "Student Services Phone Call - Amari Law"
type textarea "x"
type textarea "Student Services Phone Call - [PERSON_NAME]"
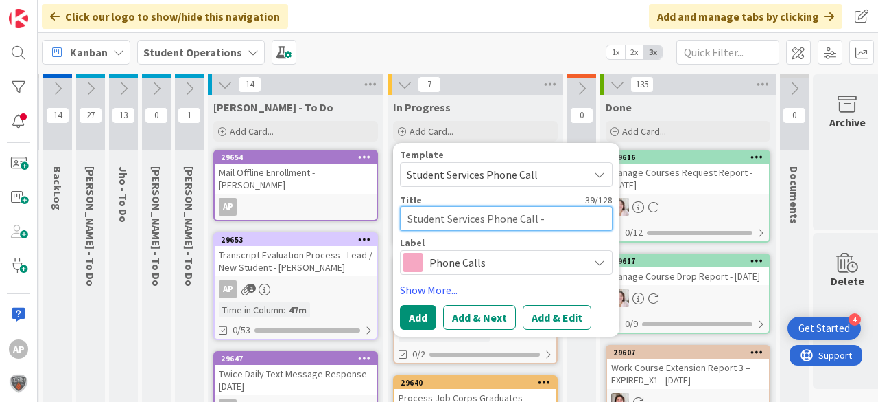
type textarea "x"
type textarea "Student Services Phone Call - Amari Lawre"
type textarea "x"
type textarea "Student Services Phone Call - [PERSON_NAME]"
type textarea "x"
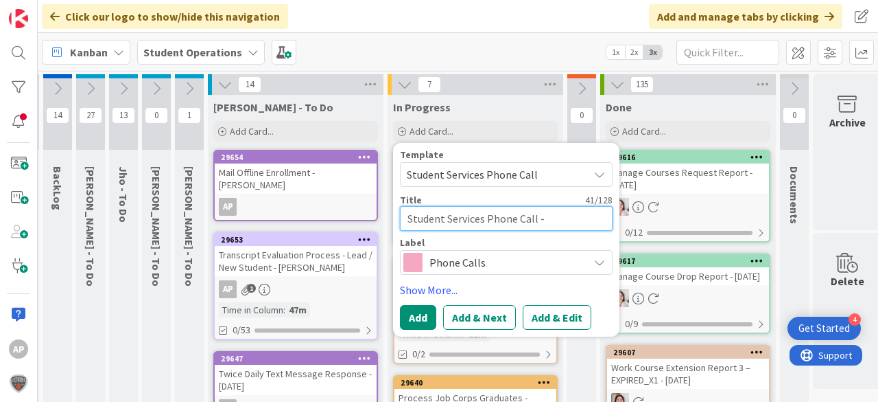
type textarea "Student Services Phone Call - [PERSON_NAME]"
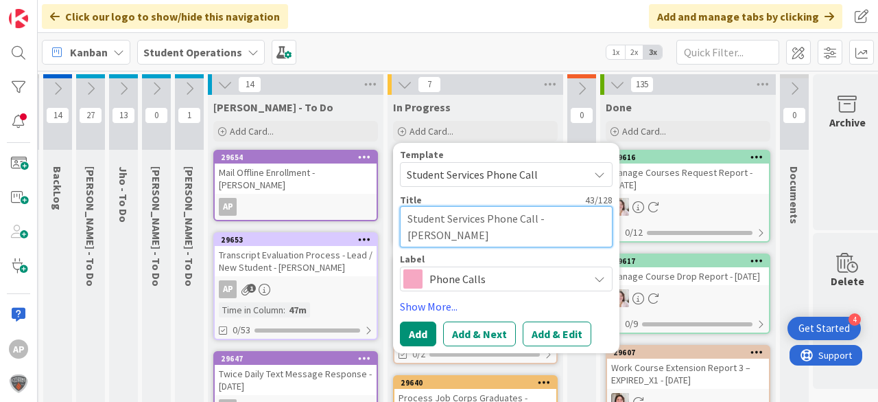
type textarea "x"
type textarea "Student Services Phone Call - [PERSON_NAME]"
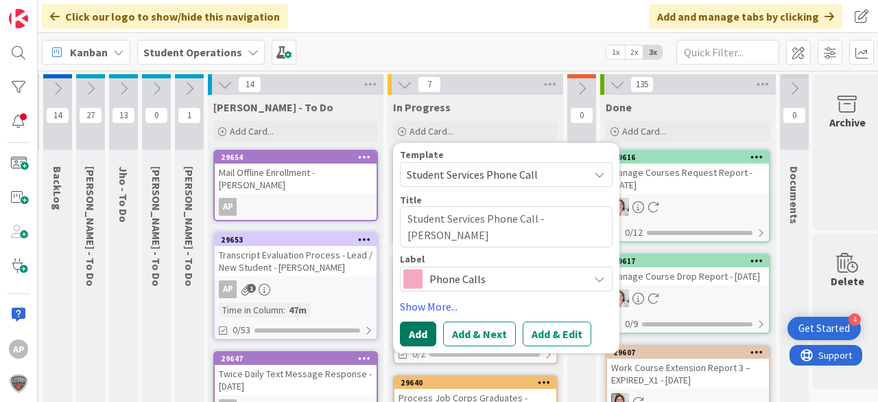
click at [415, 338] on button "Add" at bounding box center [418, 333] width 36 height 25
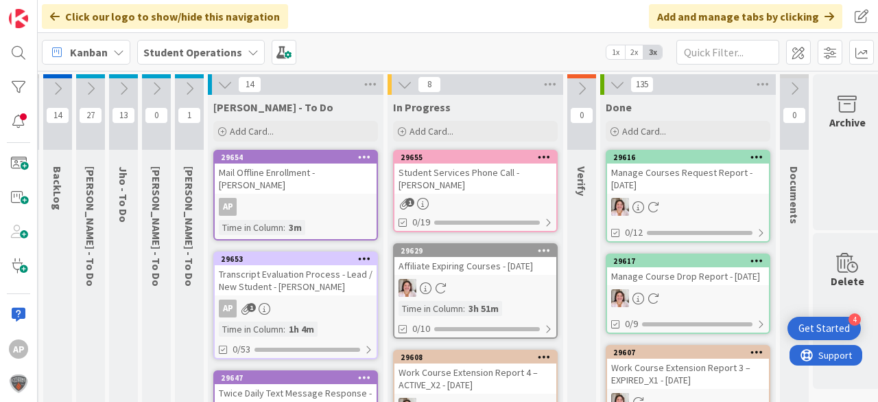
click at [485, 187] on div "Student Services Phone Call - [PERSON_NAME]" at bounding box center [476, 178] width 162 height 30
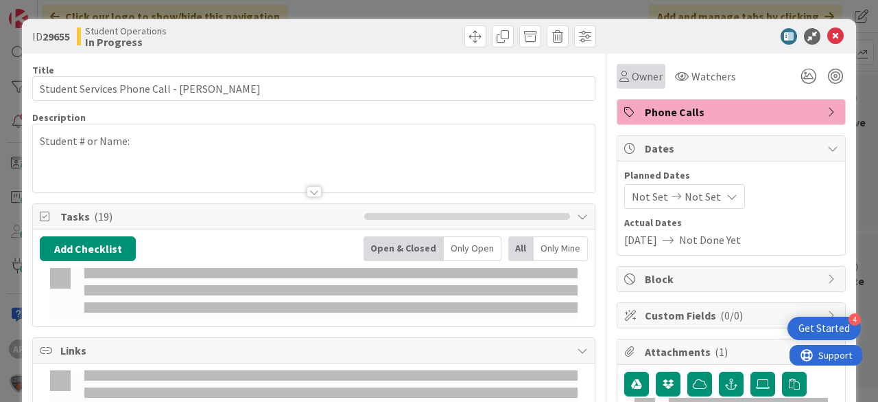
click at [632, 76] on span "Owner" at bounding box center [647, 76] width 31 height 16
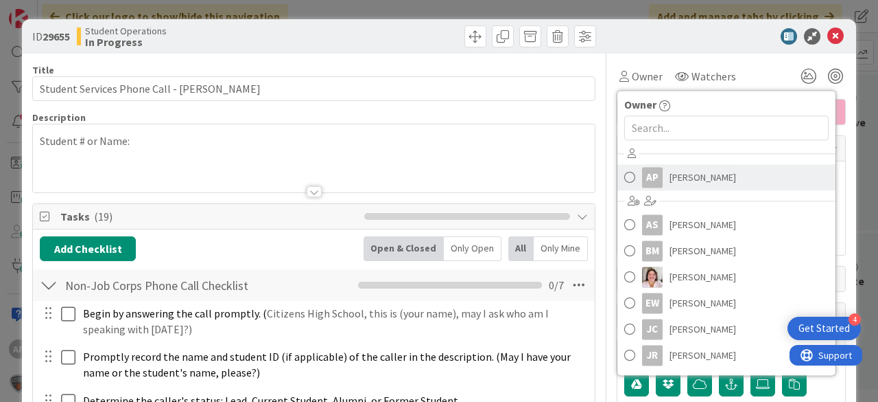
click at [693, 176] on span "[PERSON_NAME]" at bounding box center [703, 177] width 67 height 21
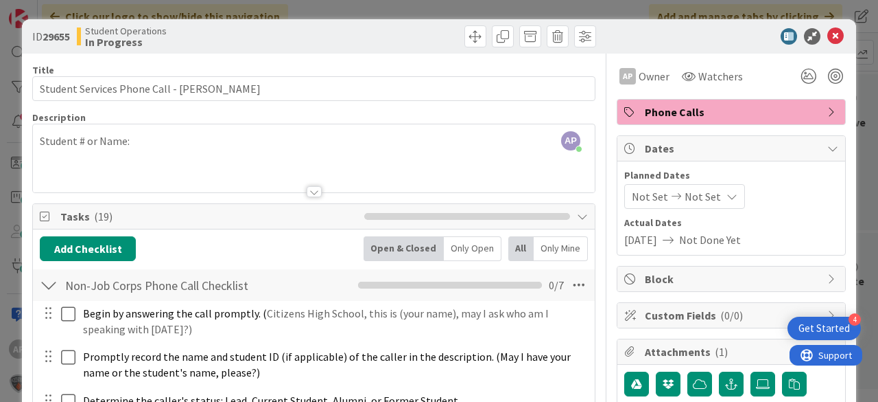
click at [828, 33] on icon at bounding box center [836, 36] width 16 height 16
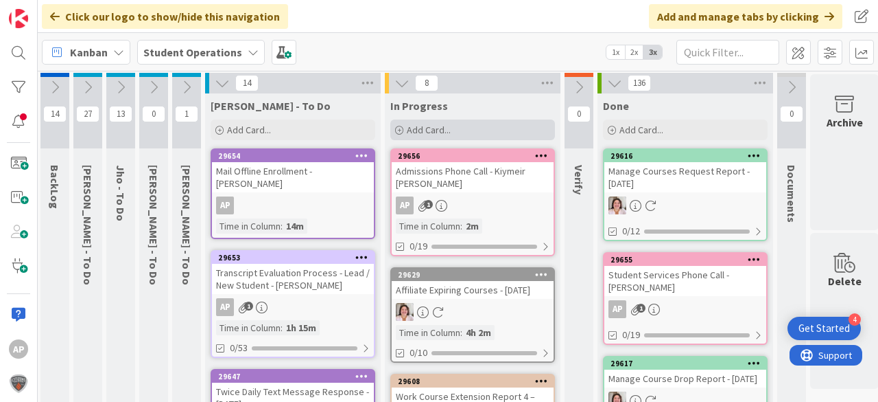
click at [410, 126] on span "Add Card..." at bounding box center [429, 130] width 44 height 12
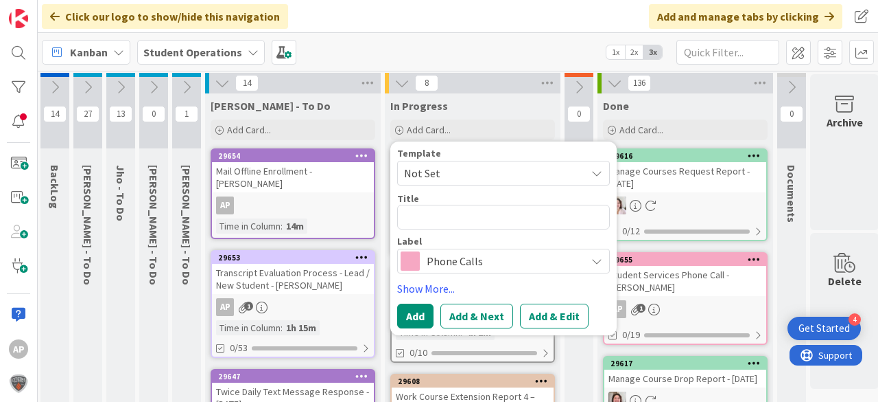
click at [445, 181] on span "Not Set" at bounding box center [490, 173] width 172 height 18
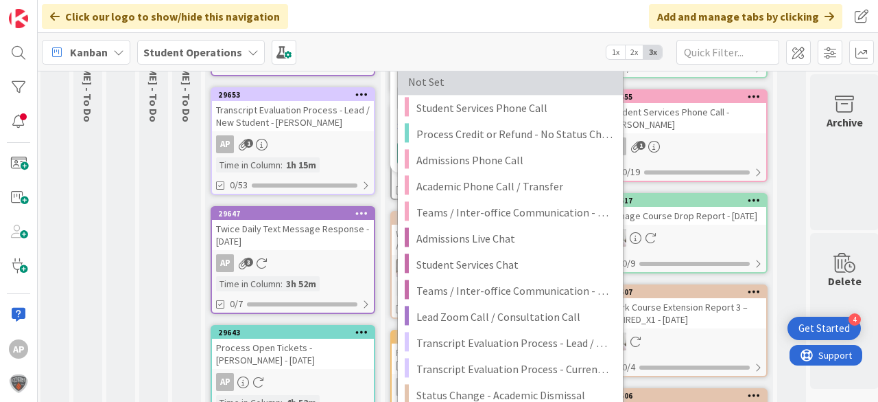
scroll to position [166, 35]
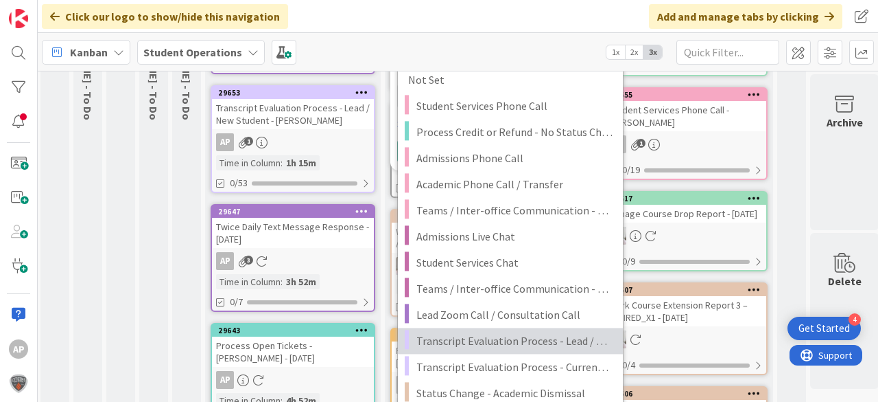
click at [557, 332] on span "Transcript Evaluation Process - Lead / New Student" at bounding box center [515, 340] width 196 height 18
type textarea "x"
type textarea "Transcript Evaluation Process - Lead / New Student"
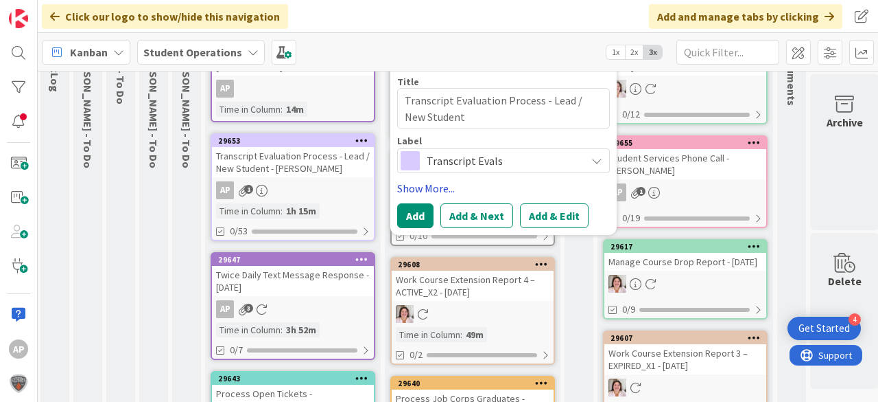
scroll to position [56, 35]
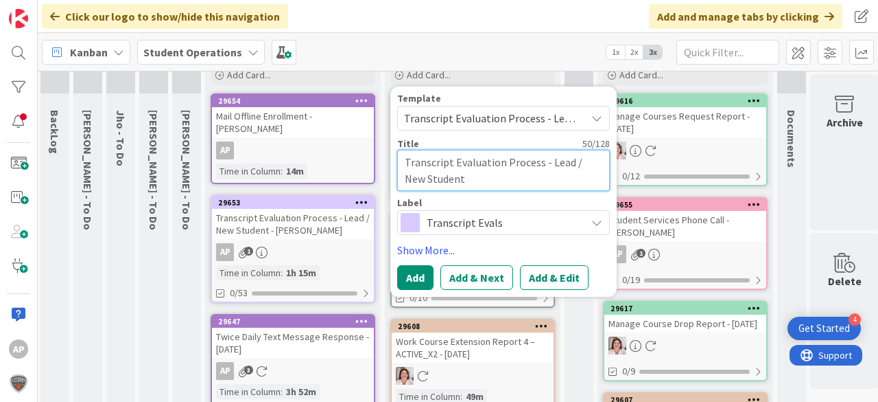
click at [496, 183] on textarea "Transcript Evaluation Process - Lead / New Student" at bounding box center [503, 170] width 213 height 41
type textarea "x"
type textarea "Transcript Evaluation Process - Lead / New Student"
type textarea "x"
type textarea "Transcript Evaluation Process - Lead / New Student -"
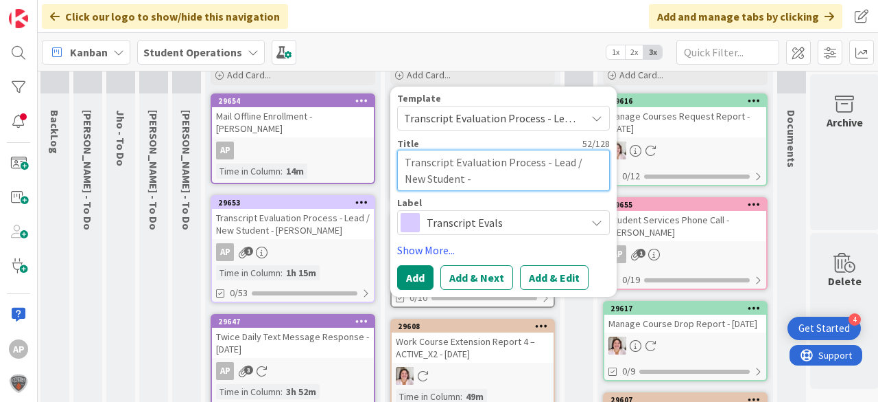
type textarea "x"
type textarea "Transcript Evaluation Process - Lead / New Student -"
type textarea "x"
type textarea "Transcript Evaluation Process - Lead / New Student - K"
type textarea "x"
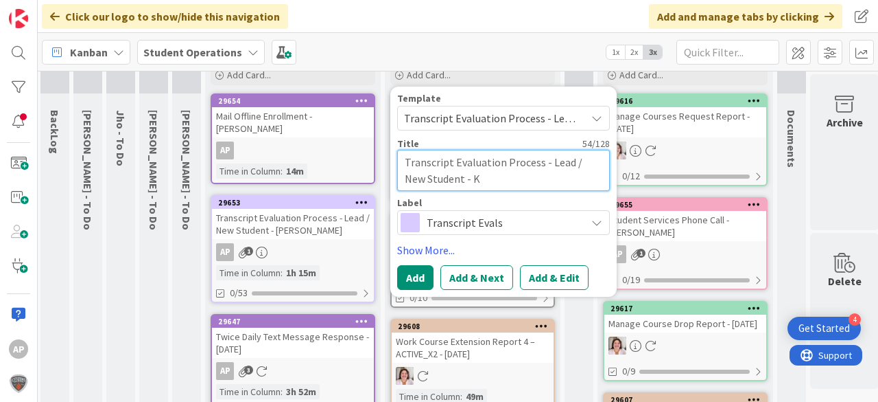
type textarea "Transcript Evaluation Process - Lead / New Student - Ki"
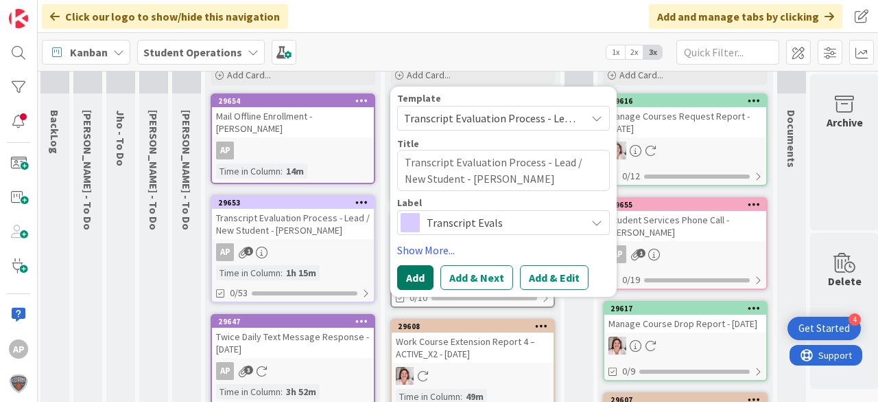
click at [415, 270] on button "Add" at bounding box center [415, 277] width 36 height 25
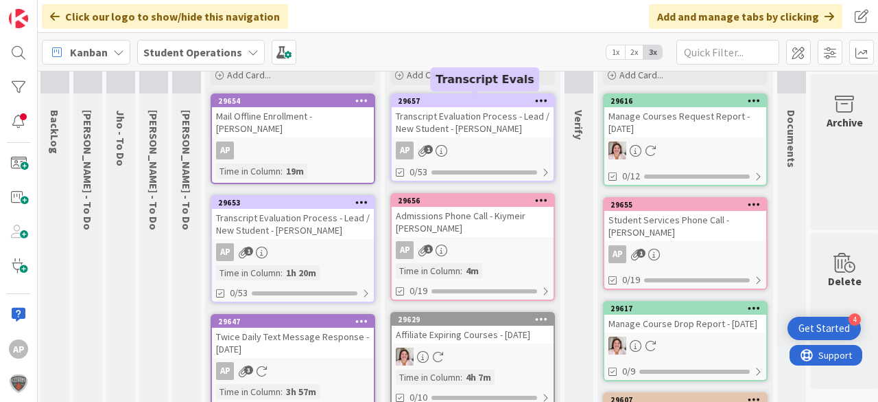
click at [443, 139] on div "29657 Transcript Evaluation Process - Lead / New Student - Kiymeir [PERSON_NAME…" at bounding box center [473, 137] width 165 height 89
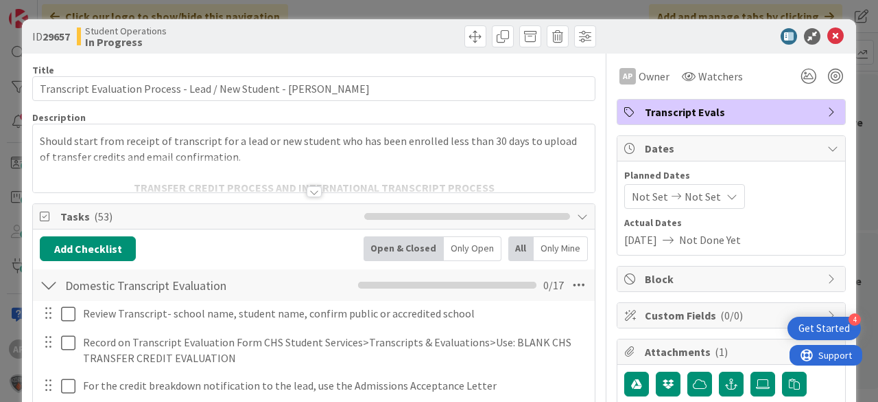
click at [307, 186] on div at bounding box center [314, 191] width 15 height 11
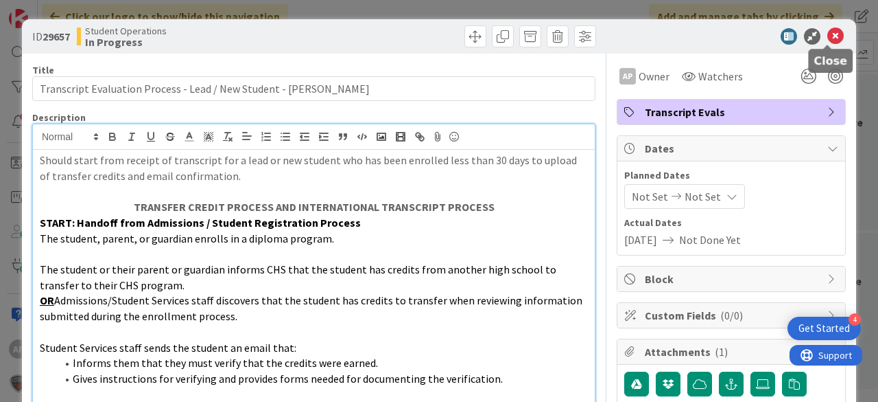
click at [828, 36] on icon at bounding box center [836, 36] width 16 height 16
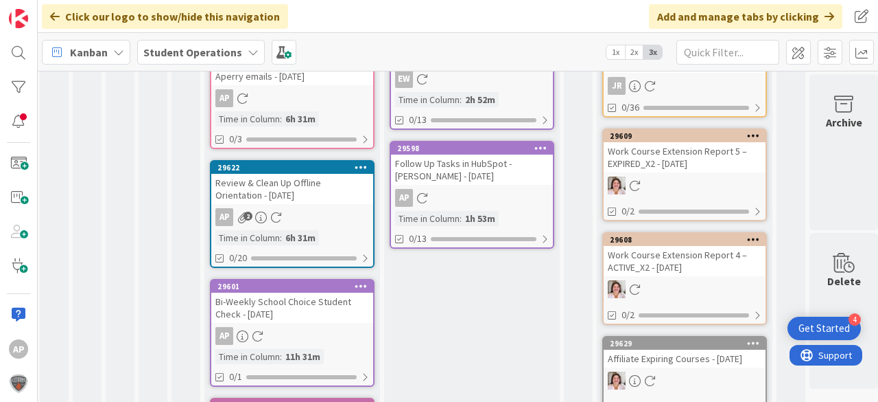
scroll to position [604, 36]
